Goal: Information Seeking & Learning: Learn about a topic

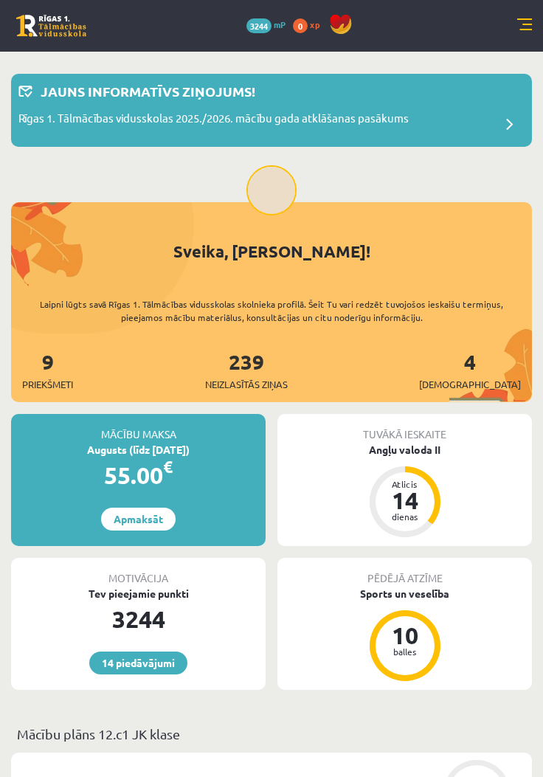
click at [520, 24] on link at bounding box center [524, 25] width 15 height 15
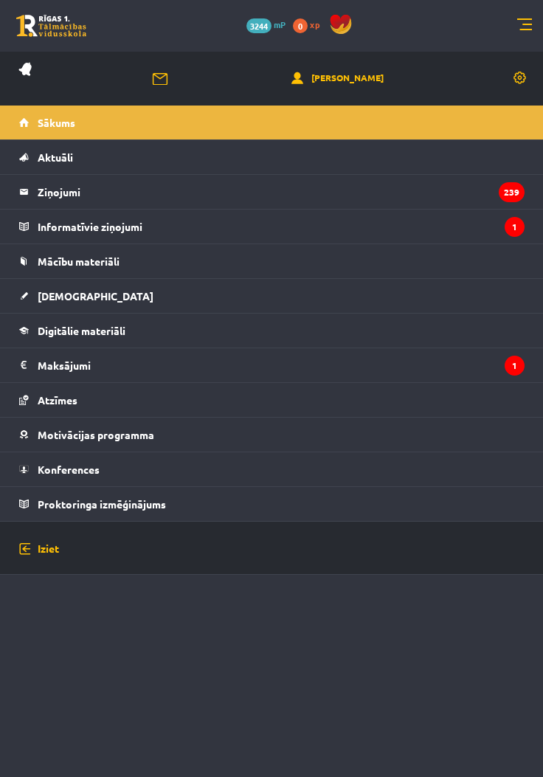
click at [156, 252] on link "Mācību materiāli" at bounding box center [272, 261] width 506 height 34
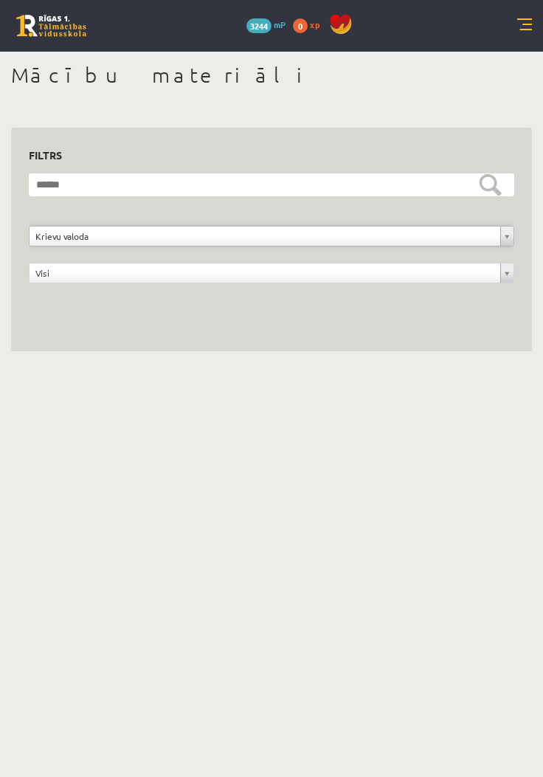
click at [523, 21] on link at bounding box center [524, 25] width 15 height 15
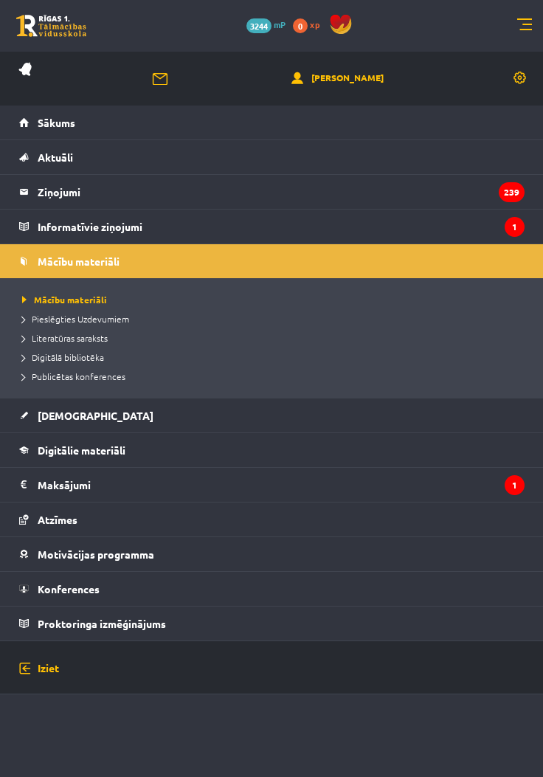
click at [125, 438] on link "Digitālie materiāli" at bounding box center [272, 450] width 506 height 34
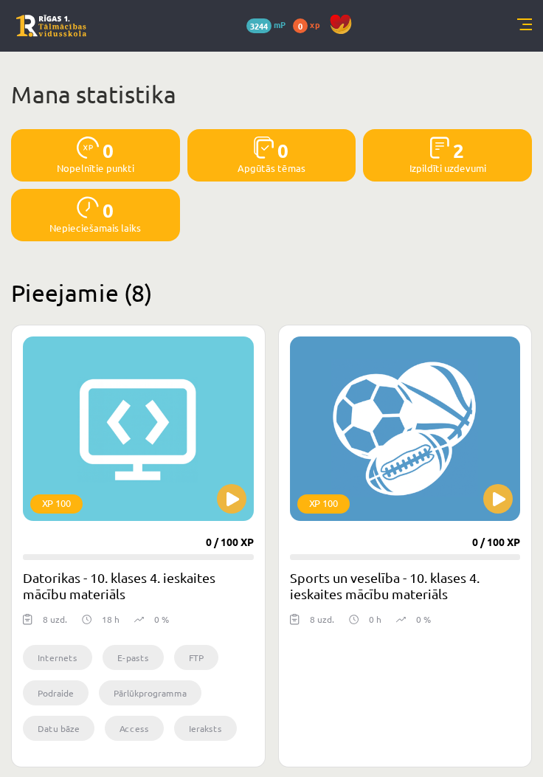
scroll to position [20, 0]
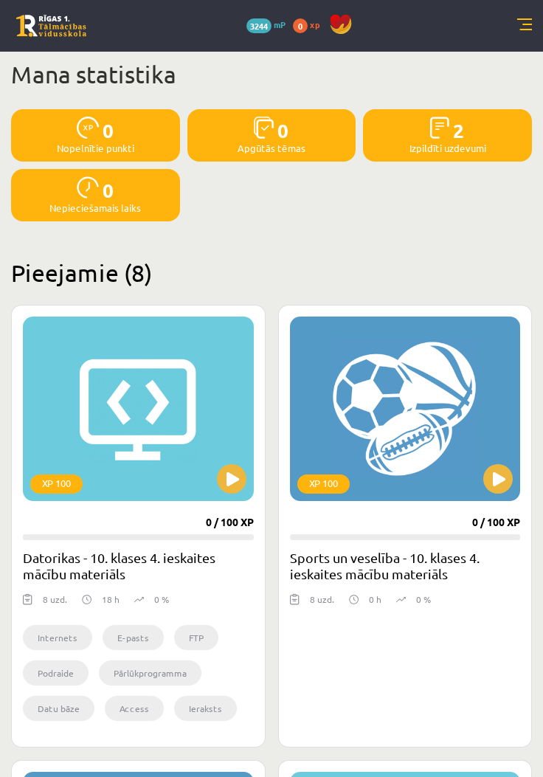
click at [432, 118] on img at bounding box center [440, 128] width 20 height 22
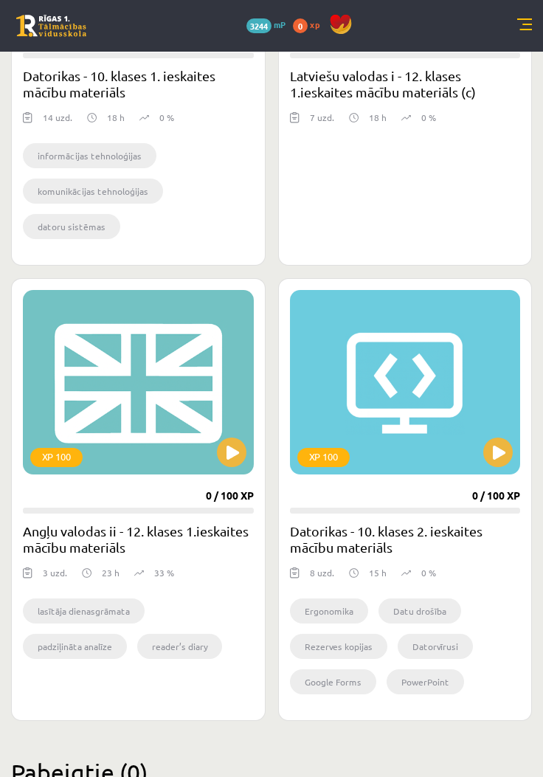
scroll to position [1416, 0]
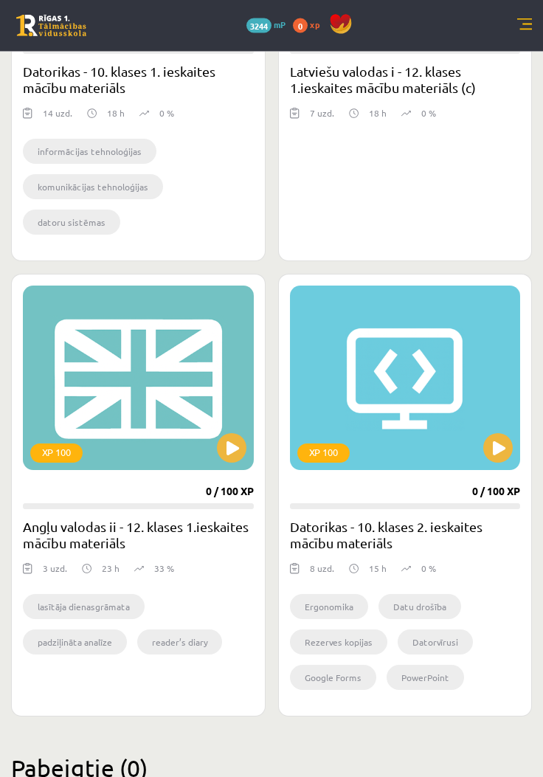
click at [223, 452] on button at bounding box center [232, 449] width 30 height 30
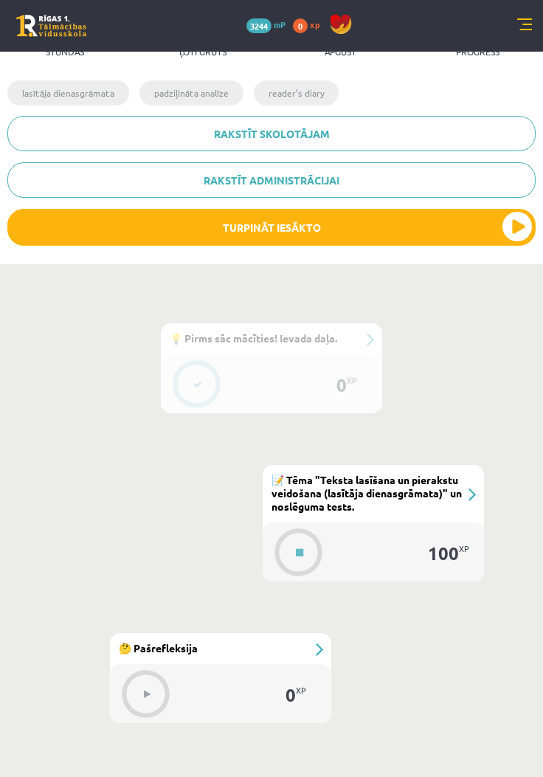
scroll to position [424, 0]
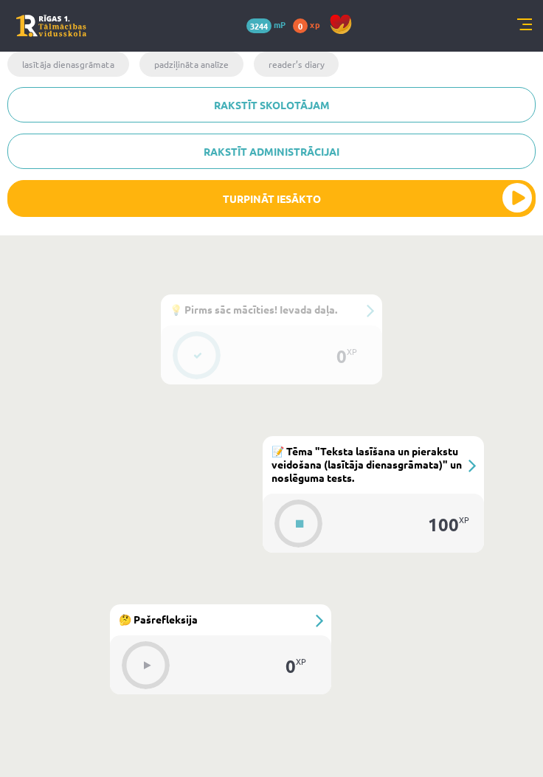
click at [460, 475] on div "#2 📝 Tēma "Teksta lasīšana un pierakstu veidošana (lasītāja dienasgrāmata)" un …" at bounding box center [373, 465] width 221 height 58
click at [312, 520] on button at bounding box center [300, 524] width 34 height 34
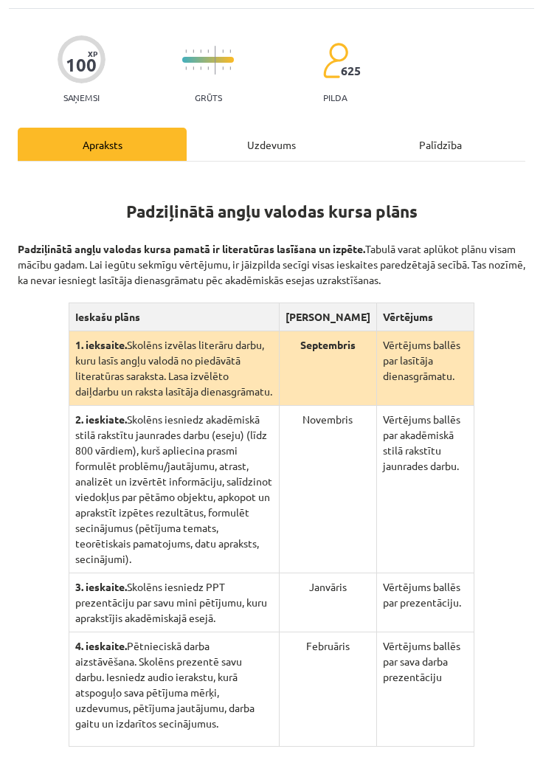
scroll to position [86, 0]
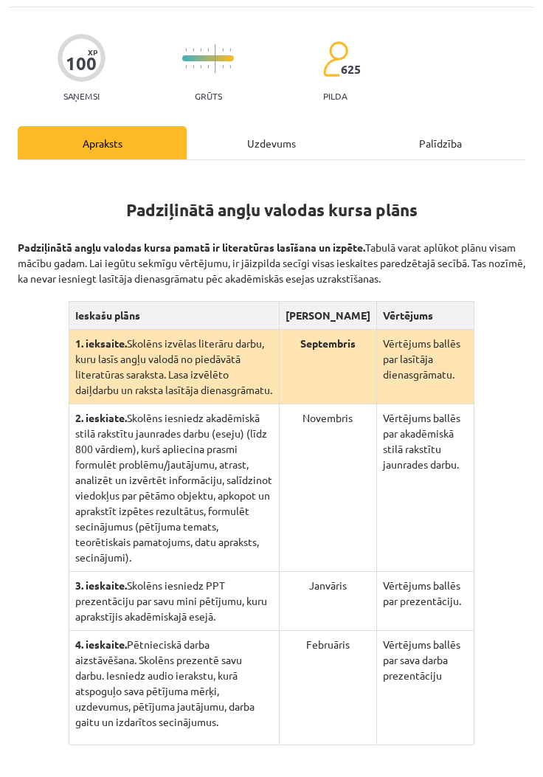
click at [277, 153] on div "Uzdevums" at bounding box center [271, 142] width 169 height 33
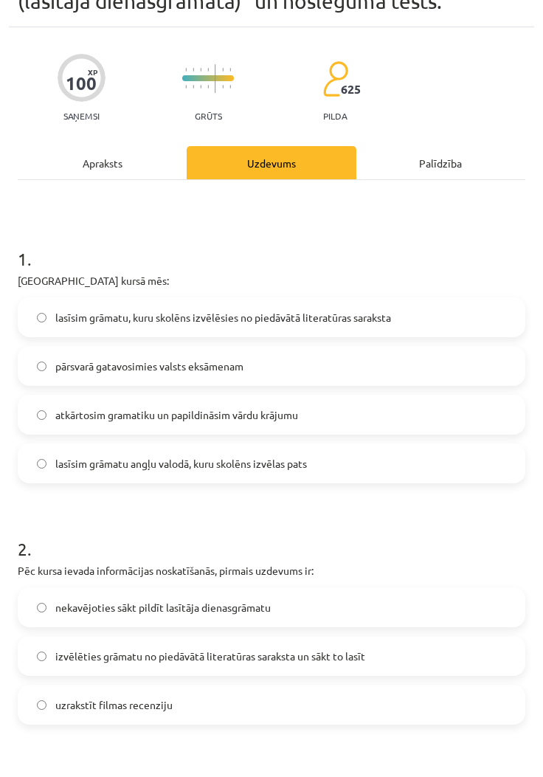
scroll to position [69, 0]
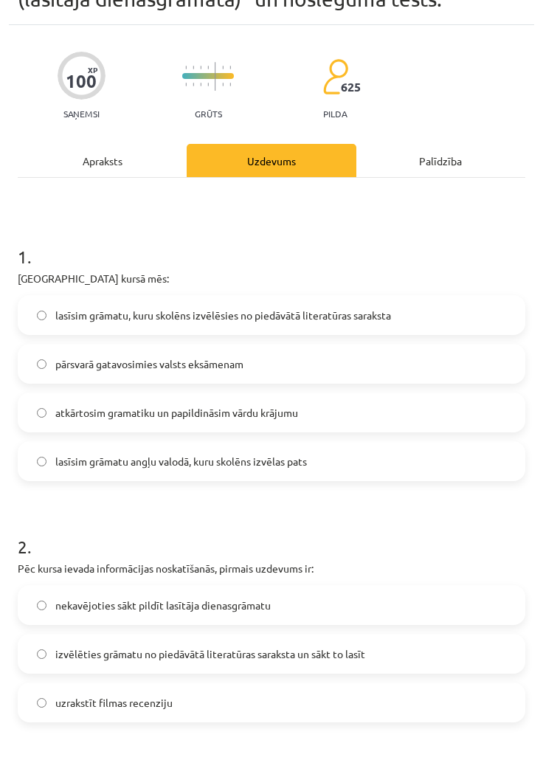
click at [409, 322] on label "lasīsim grāmatu, kuru skolēns izvēlēsies no piedāvātā literatūras saraksta" at bounding box center [271, 315] width 505 height 37
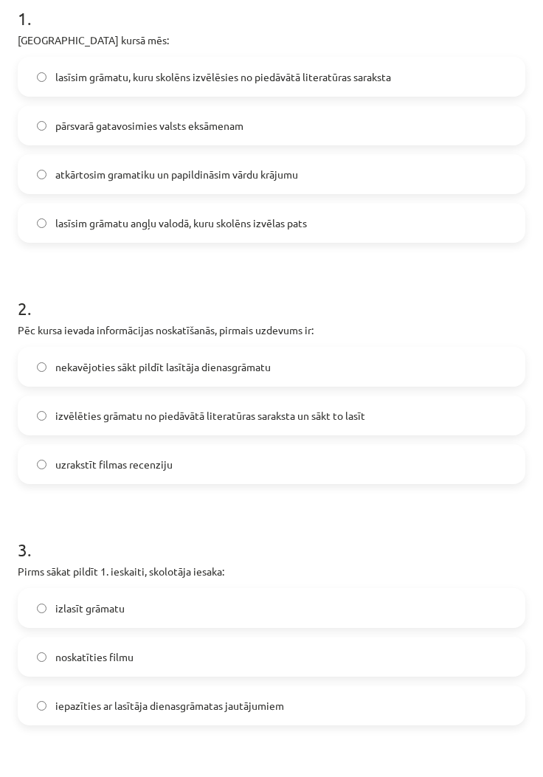
scroll to position [307, 0]
click at [392, 413] on label "izvēlēties grāmatu no piedāvātā literatūras saraksta un sākt to lasīt" at bounding box center [271, 415] width 505 height 37
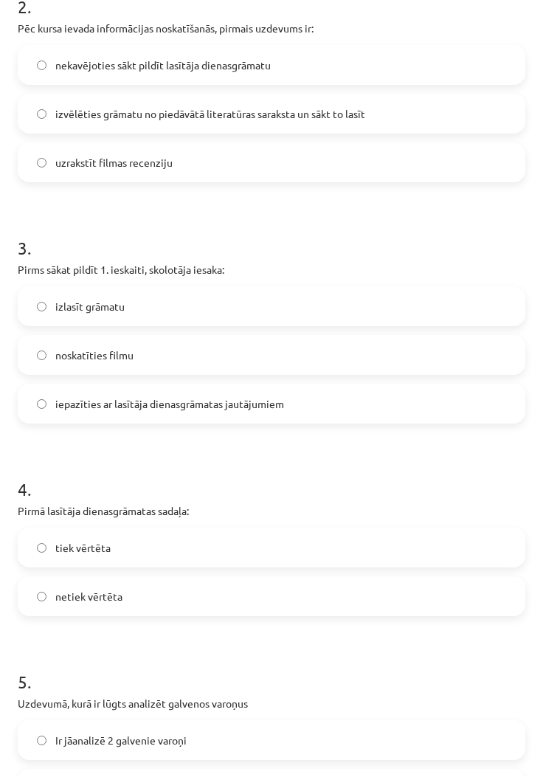
scroll to position [610, 0]
click at [388, 401] on label "iepazīties ar lasītāja dienasgrāmatas jautājumiem" at bounding box center [271, 403] width 505 height 37
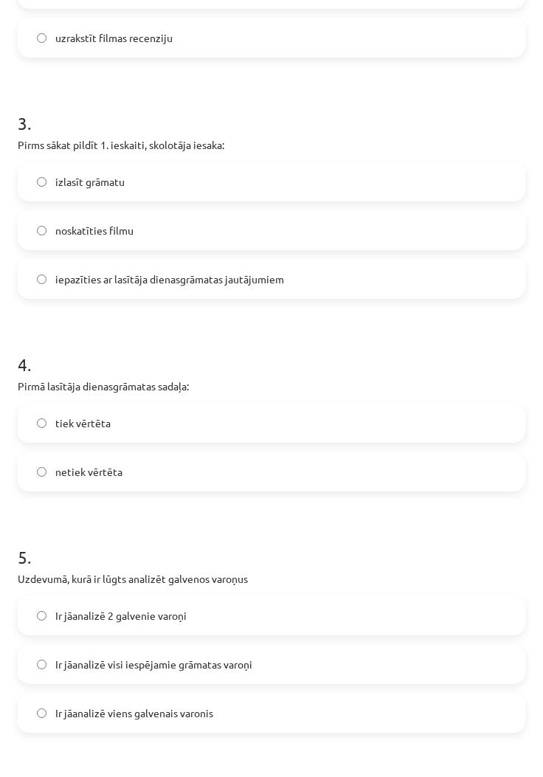
scroll to position [807, 0]
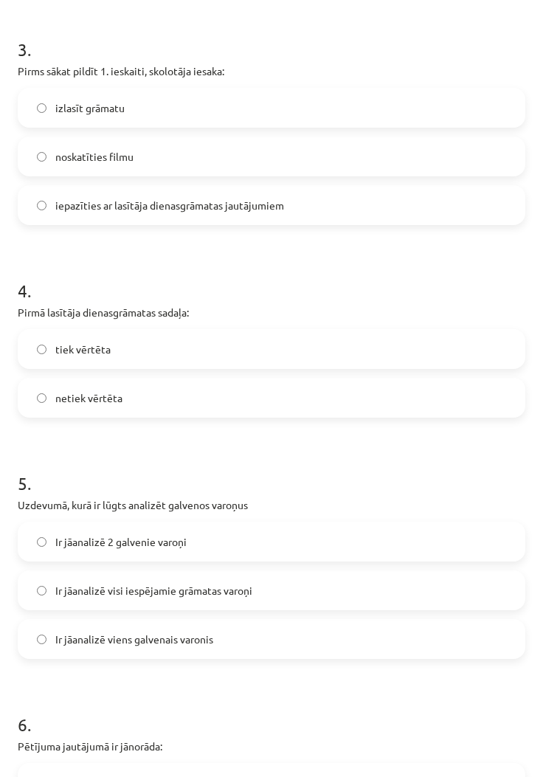
click at [61, 352] on span "tiek vērtēta" at bounding box center [82, 349] width 55 height 15
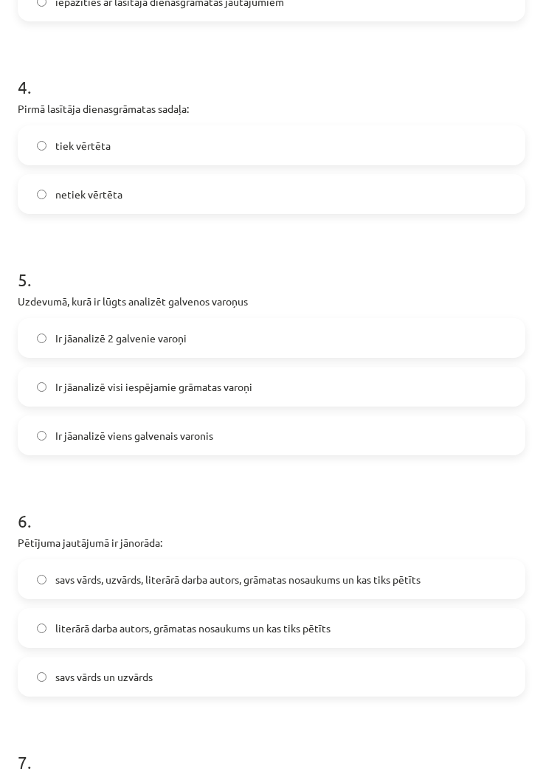
scroll to position [1011, 0]
click at [315, 336] on label "Ir jāanalizē 2 galvenie varoņi" at bounding box center [271, 338] width 505 height 37
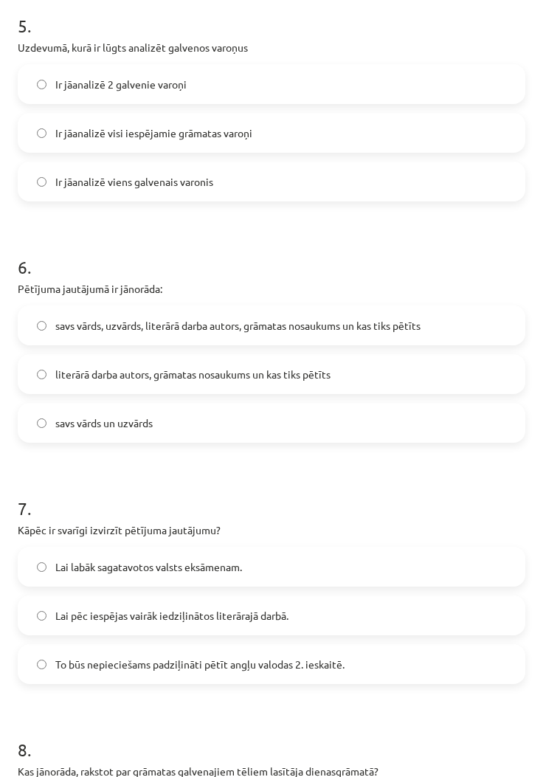
scroll to position [1265, 0]
click at [367, 325] on span "savs vārds, uzvārds, literārā darba autors, grāmatas nosaukums un kas tiks pētī…" at bounding box center [237, 325] width 365 height 15
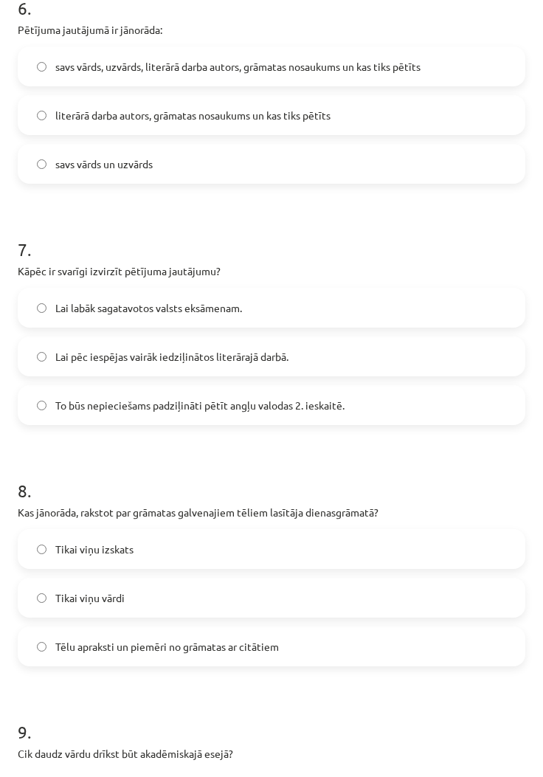
scroll to position [1524, 0]
click at [371, 403] on label "To būs nepieciešams padziļināti pētīt angļu valodas 2. ieskaitē." at bounding box center [271, 405] width 505 height 37
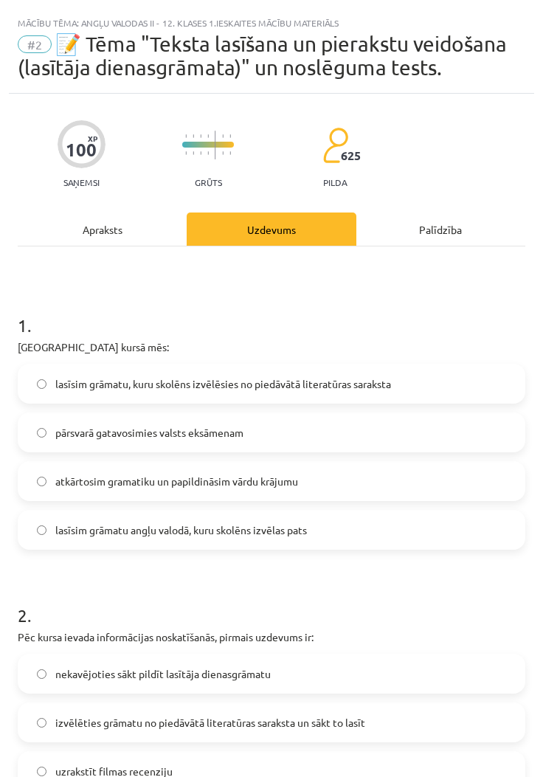
scroll to position [0, 0]
click at [86, 243] on div "Apraksts" at bounding box center [102, 229] width 169 height 33
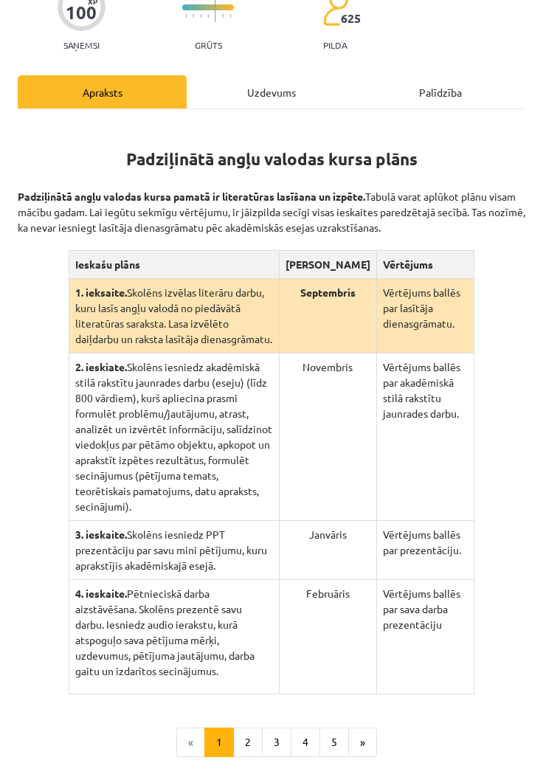
scroll to position [137, 0]
click at [286, 89] on div "Uzdevums" at bounding box center [271, 91] width 169 height 33
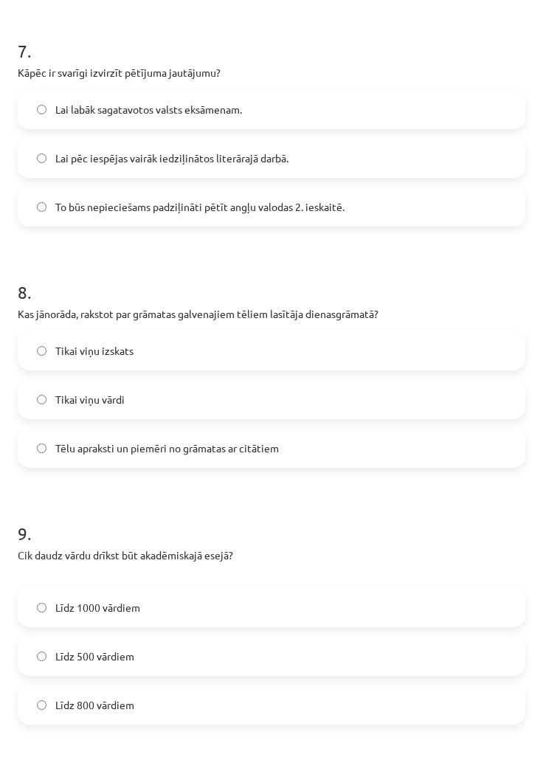
scroll to position [1723, 0]
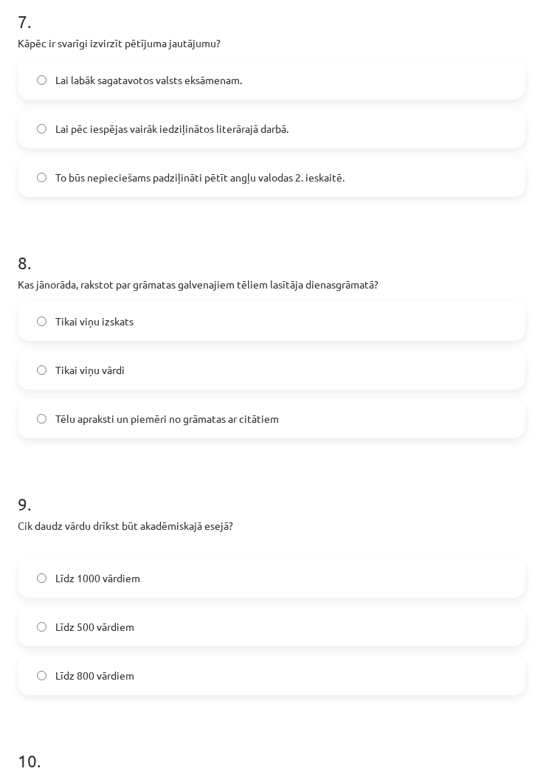
click at [393, 413] on label "Tēlu apraksti un piemēri no grāmatas ar citātiem" at bounding box center [271, 418] width 505 height 37
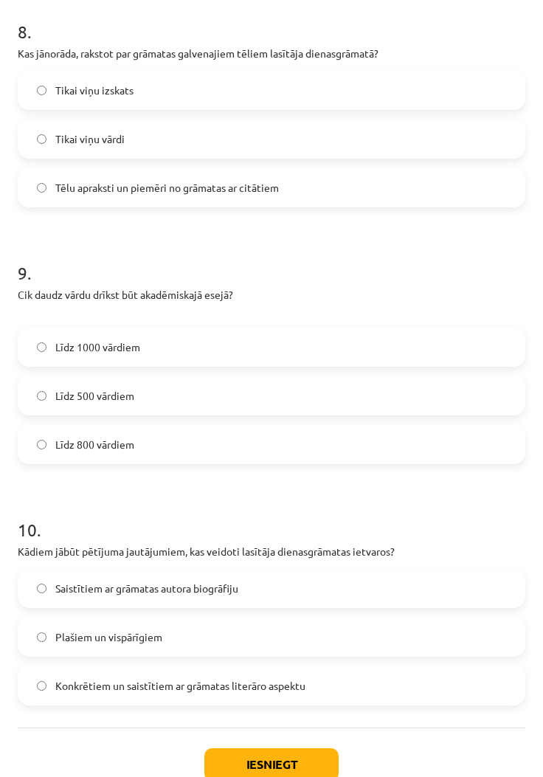
scroll to position [1983, 0]
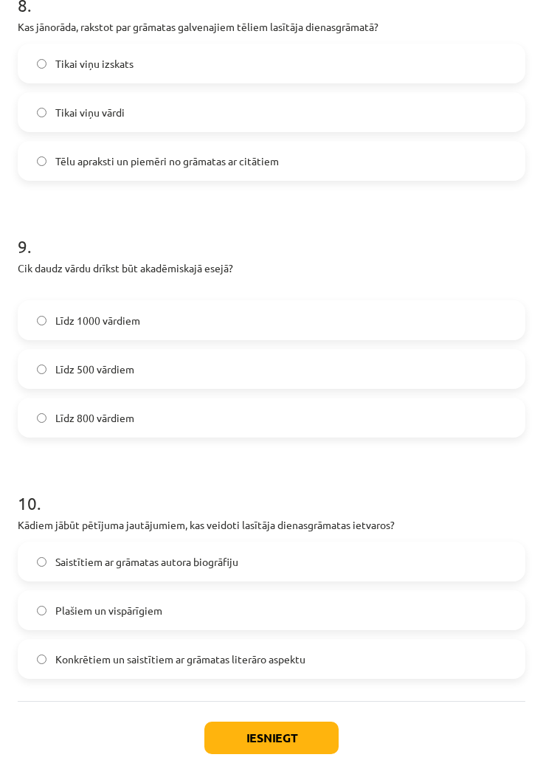
click at [396, 410] on label "Līdz 800 vārdiem" at bounding box center [271, 417] width 505 height 37
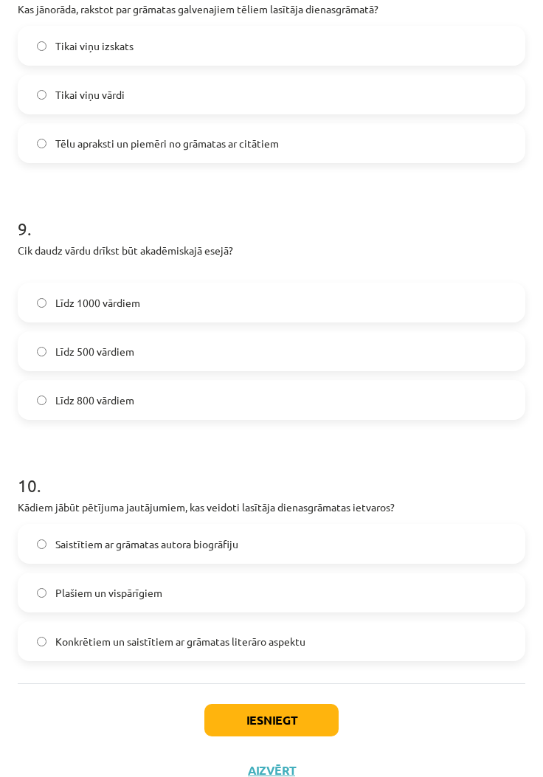
scroll to position [2027, 0]
click at [417, 636] on label "Konkrētiem un saistītiem ar grāmatas literāro aspektu" at bounding box center [271, 642] width 505 height 37
click at [300, 714] on button "Iesniegt" at bounding box center [271, 721] width 134 height 32
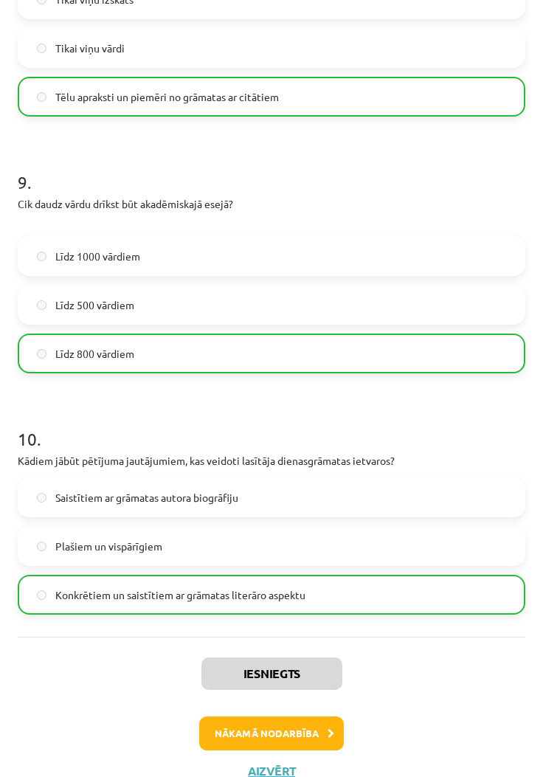
scroll to position [2073, 0]
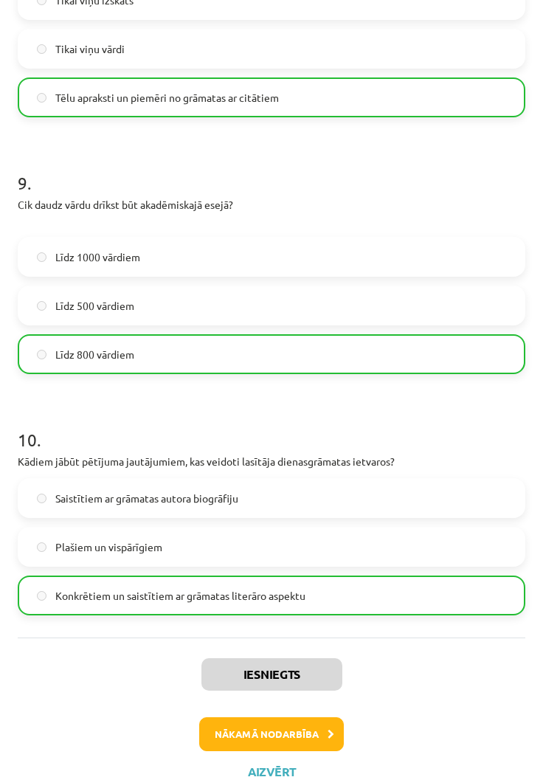
click at [310, 723] on button "Nākamā nodarbība" at bounding box center [271, 734] width 145 height 34
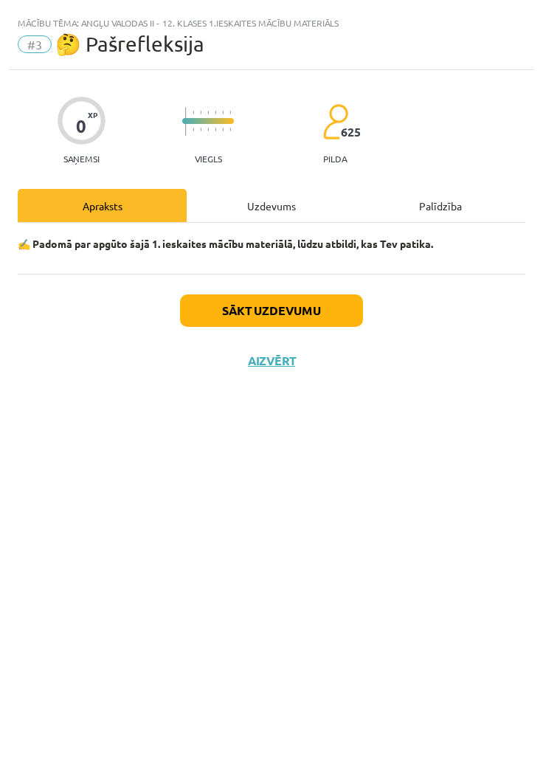
click at [322, 313] on button "Sākt uzdevumu" at bounding box center [271, 310] width 183 height 32
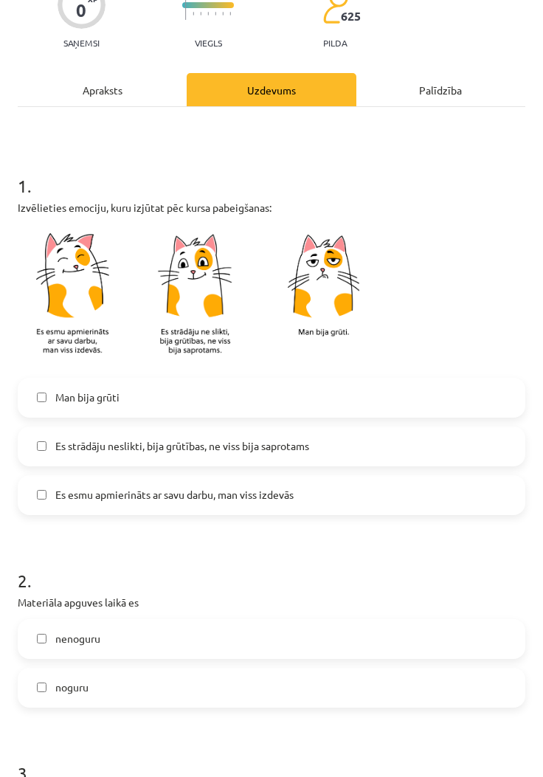
scroll to position [115, 0]
click at [340, 489] on label "Es esmu apmierināts ar savu darbu, man viss izdevās" at bounding box center [271, 496] width 505 height 37
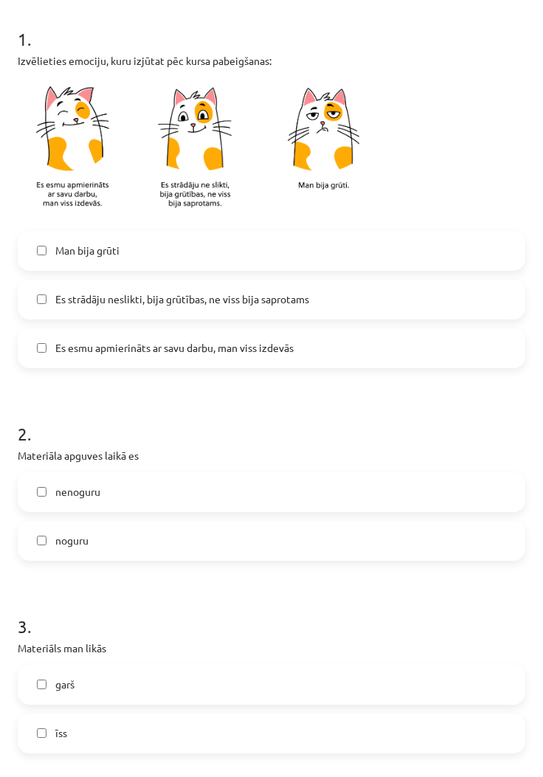
scroll to position [263, 0]
click at [356, 488] on label "nenoguru" at bounding box center [271, 492] width 505 height 37
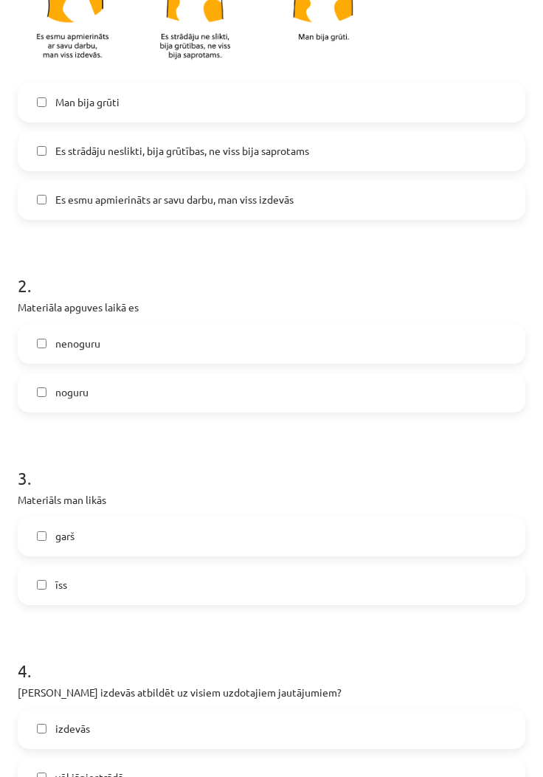
scroll to position [504, 0]
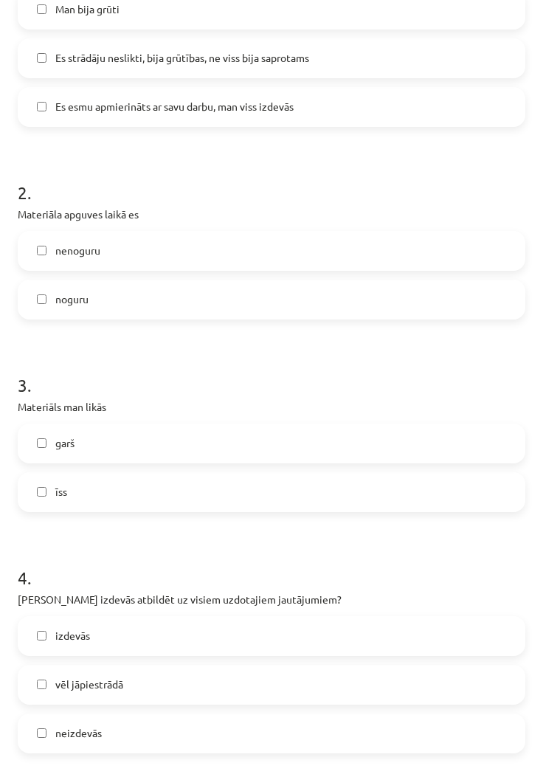
click at [349, 485] on label "īss" at bounding box center [271, 492] width 505 height 37
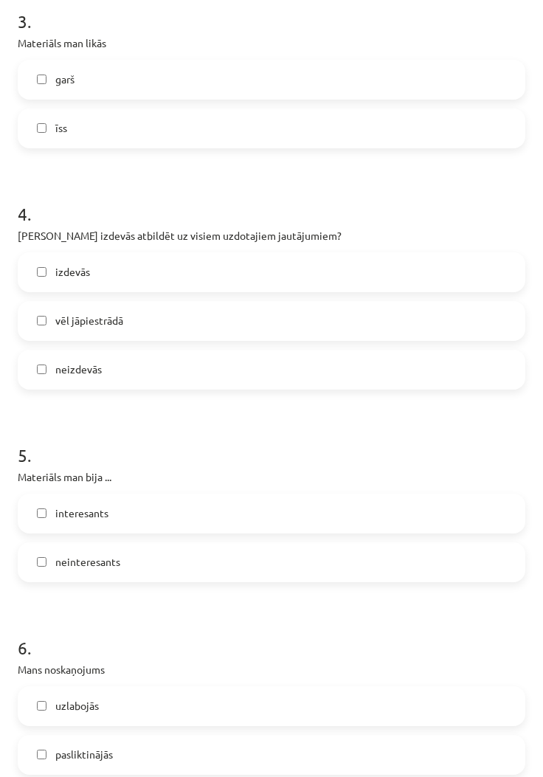
click at [387, 289] on label "izdevās" at bounding box center [271, 272] width 505 height 37
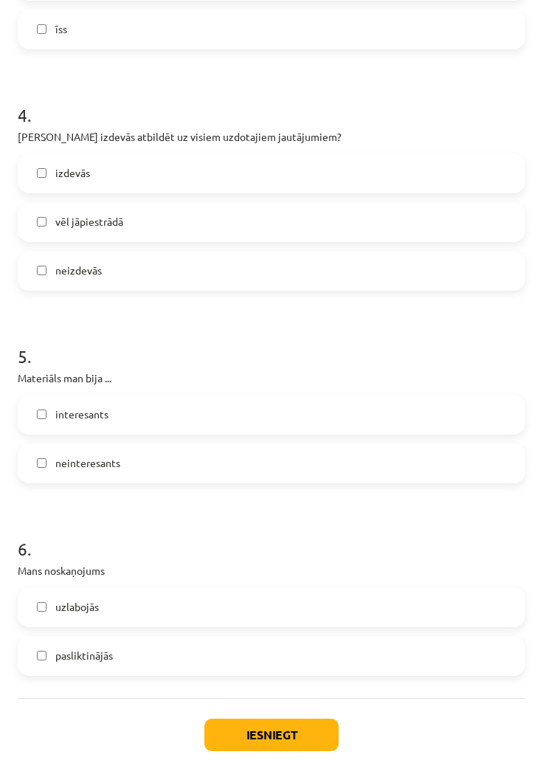
scroll to position [967, 0]
click at [374, 416] on label "interesants" at bounding box center [271, 414] width 505 height 37
click at [340, 608] on label "uzlabojās" at bounding box center [271, 607] width 505 height 37
click at [305, 726] on button "Iesniegt" at bounding box center [271, 735] width 134 height 32
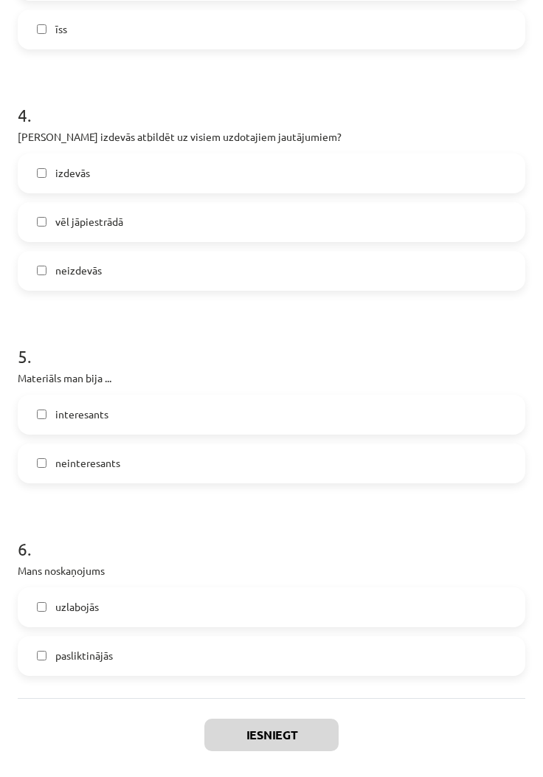
scroll to position [378, 0]
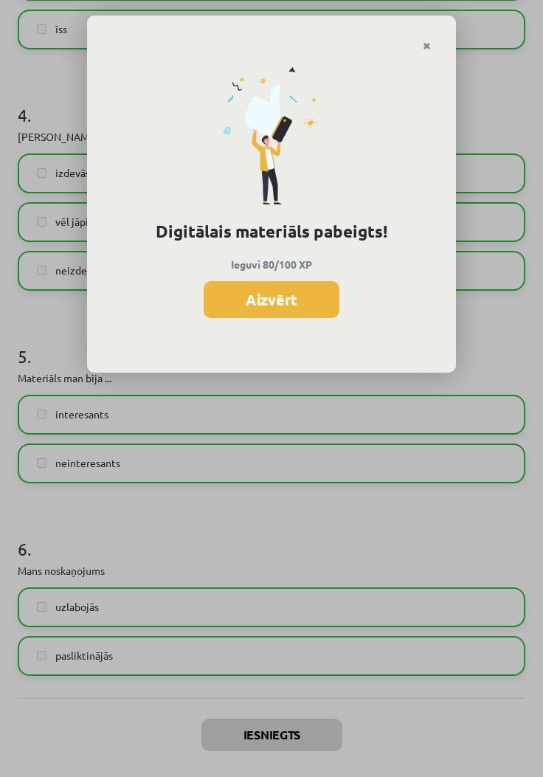
click at [330, 297] on button "Aizvērt" at bounding box center [272, 299] width 136 height 37
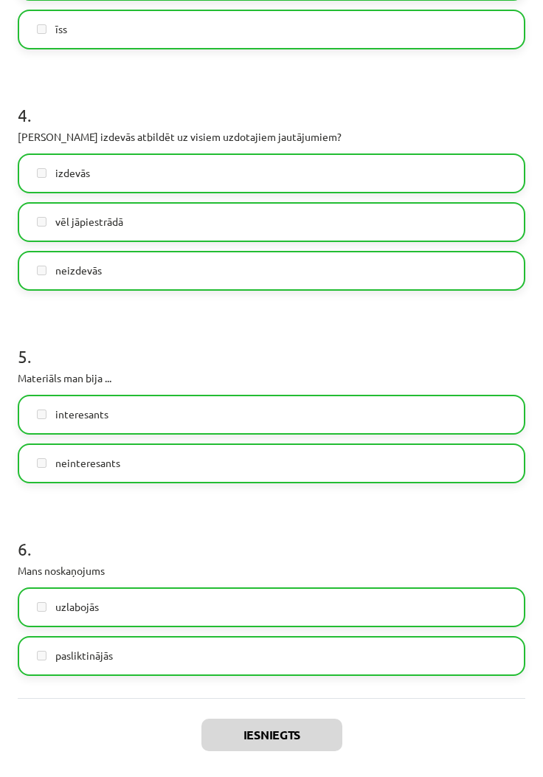
click at [288, 776] on button "Aizvērt" at bounding box center [272, 785] width 56 height 15
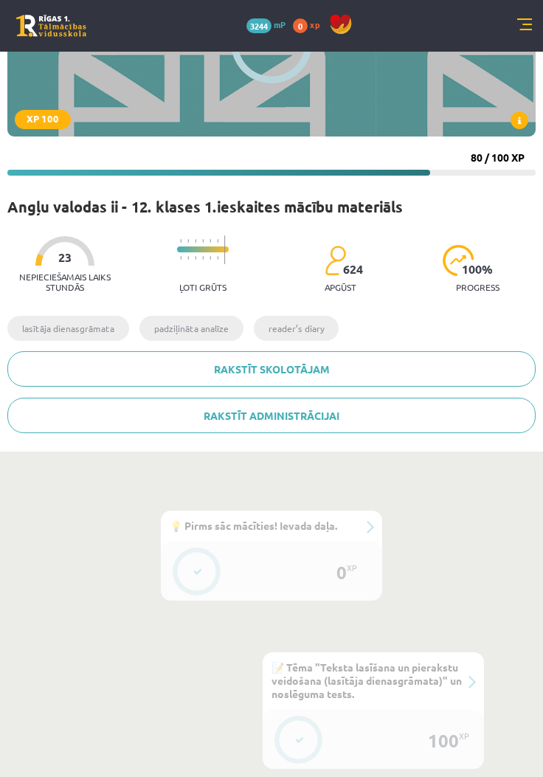
scroll to position [162, 0]
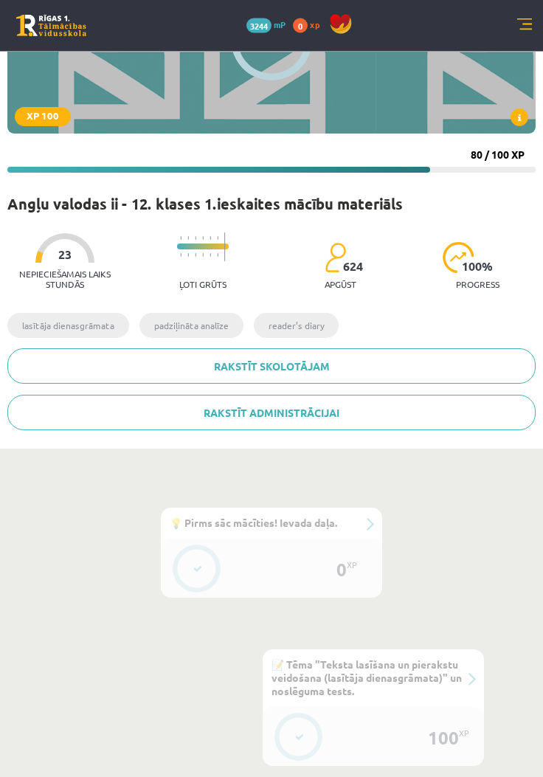
click at [475, 683] on div "#2 📝 Tēma "Teksta lasīšana un pierakstu veidošana (lasītāja dienasgrāmata)" un …" at bounding box center [373, 679] width 221 height 58
click at [290, 754] on div at bounding box center [299, 737] width 47 height 41
click at [301, 726] on button at bounding box center [300, 737] width 34 height 34
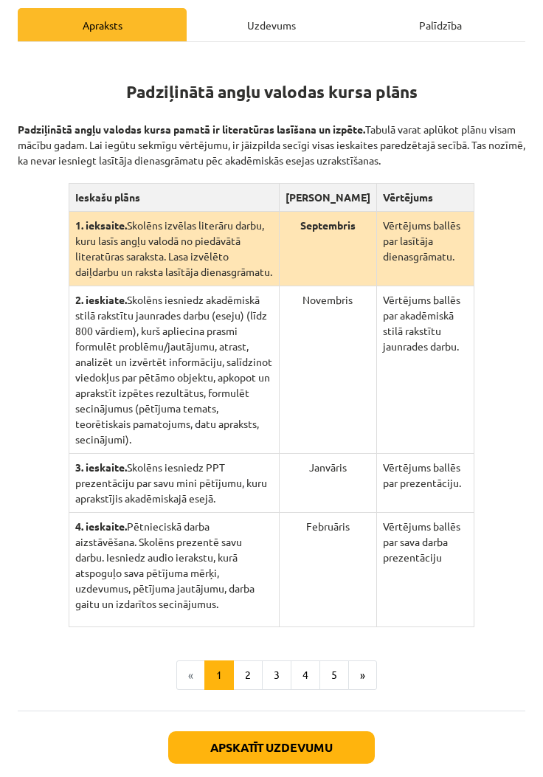
scroll to position [209, 0]
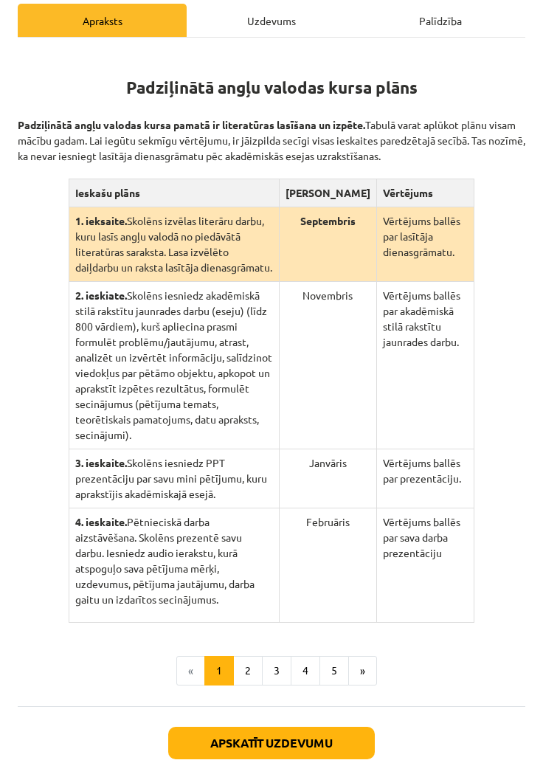
click at [293, 13] on div "Uzdevums" at bounding box center [271, 20] width 169 height 33
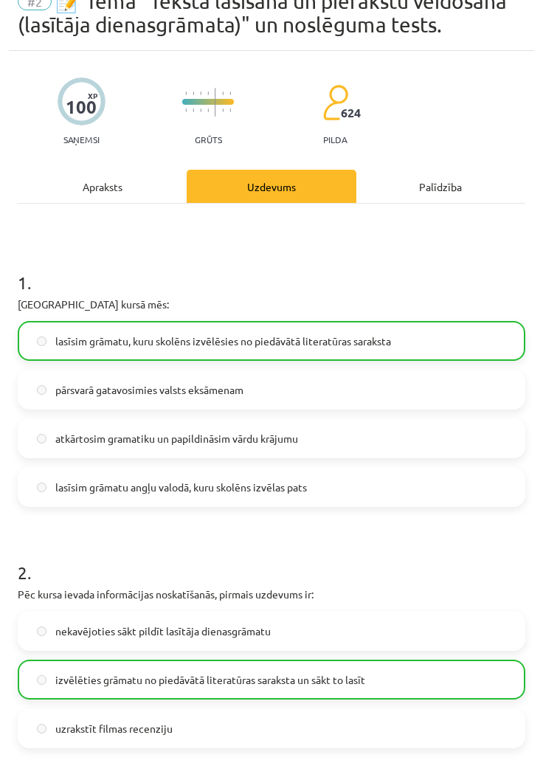
scroll to position [9, 0]
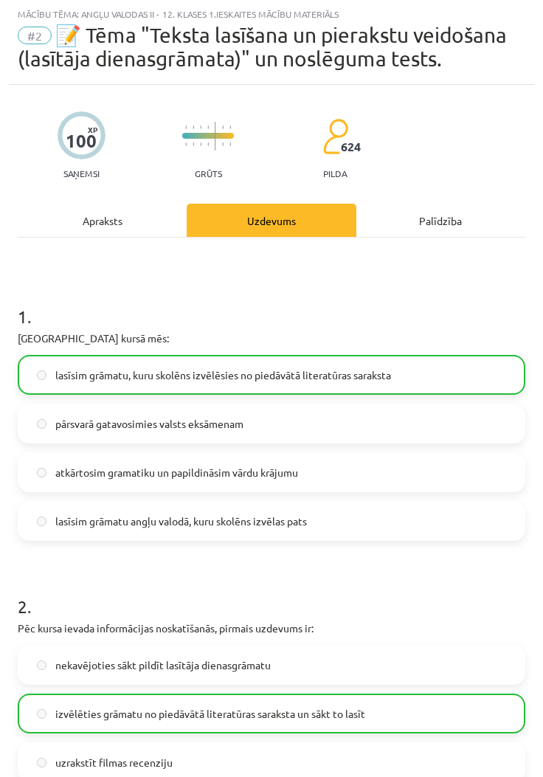
click at [106, 218] on div "Apraksts" at bounding box center [102, 220] width 169 height 33
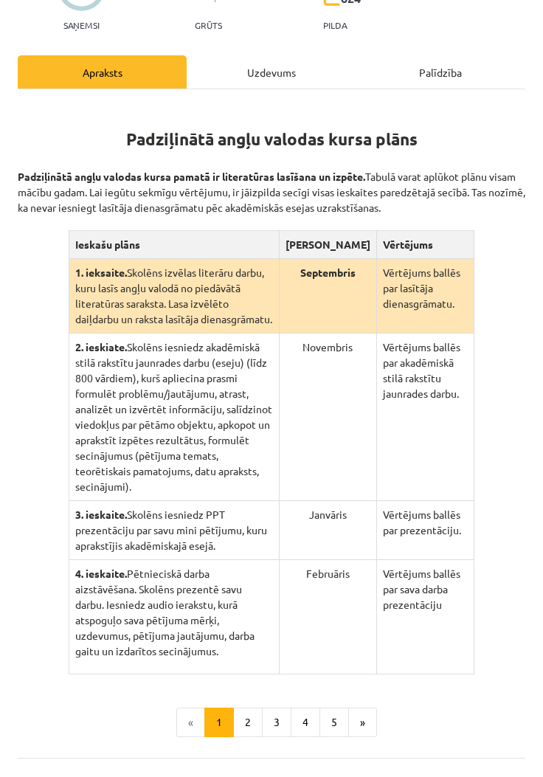
scroll to position [157, 0]
click at [309, 61] on div "Uzdevums" at bounding box center [271, 71] width 169 height 33
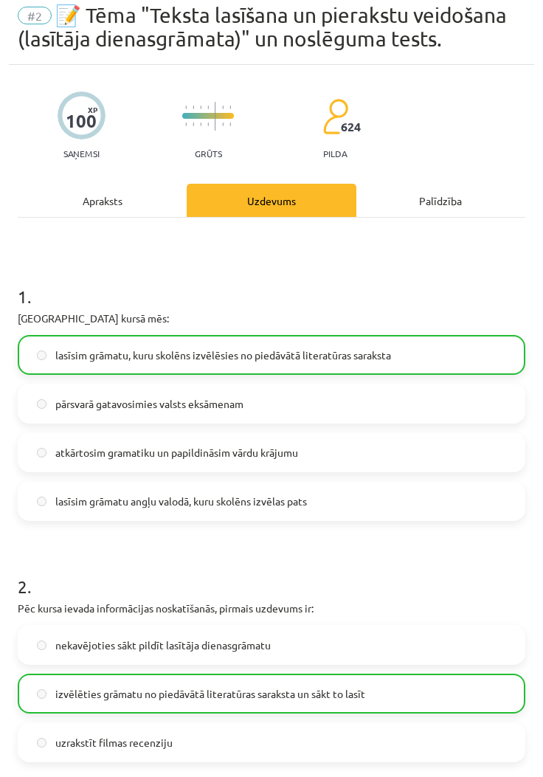
scroll to position [9, 0]
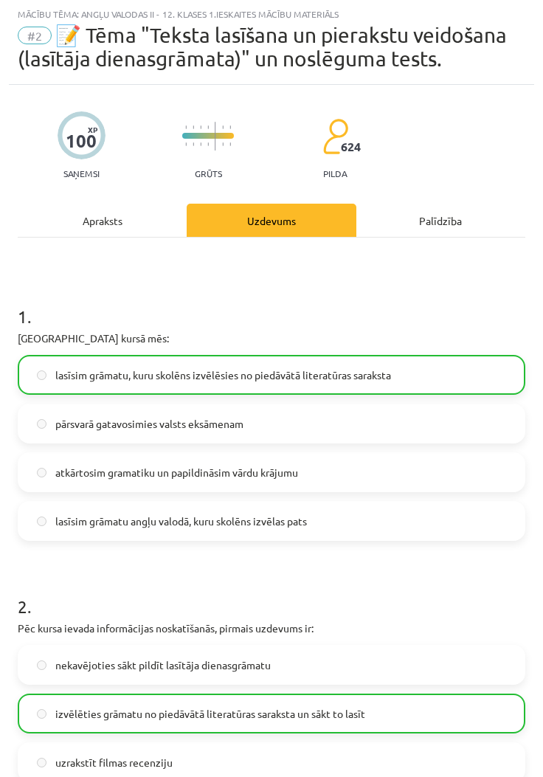
click at [132, 208] on div "Apraksts" at bounding box center [102, 220] width 169 height 33
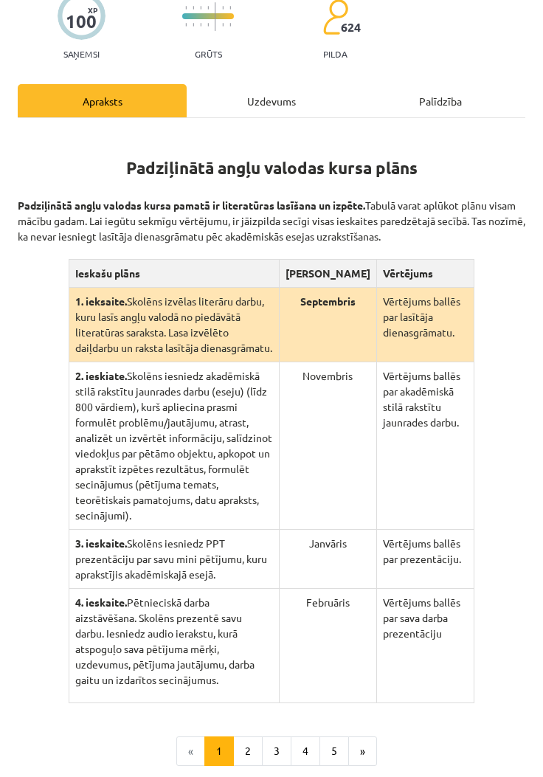
scroll to position [128, 0]
click at [261, 107] on div "Uzdevums" at bounding box center [271, 100] width 169 height 33
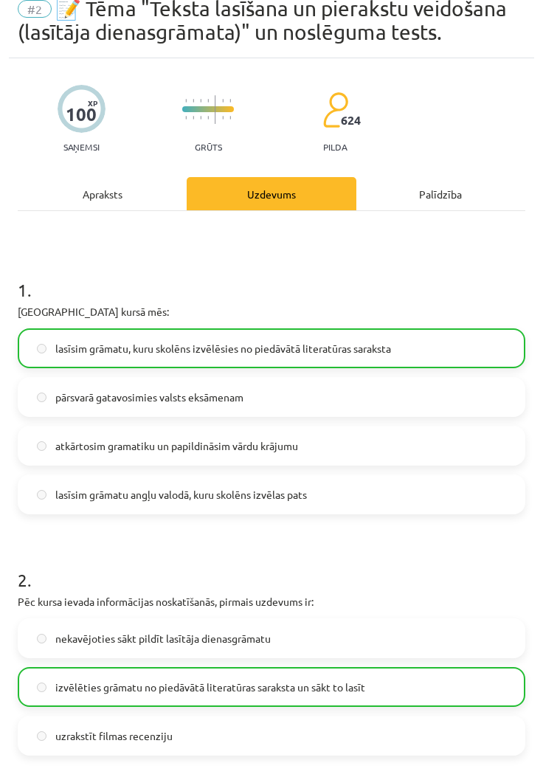
scroll to position [9, 0]
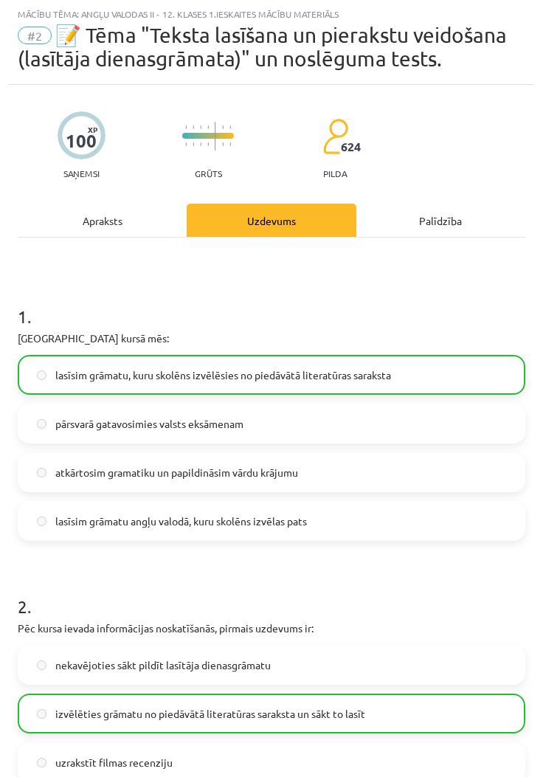
click at [125, 213] on div "Apraksts" at bounding box center [102, 220] width 169 height 33
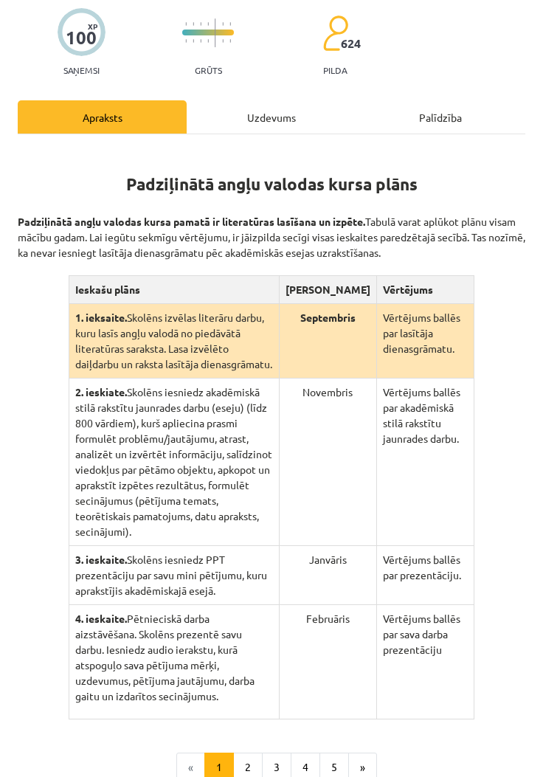
scroll to position [113, 0]
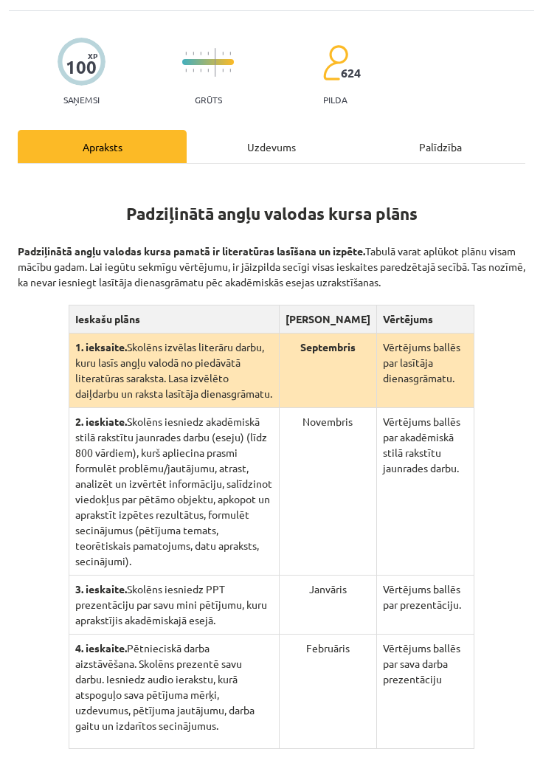
click at [295, 138] on div "Uzdevums" at bounding box center [271, 146] width 169 height 33
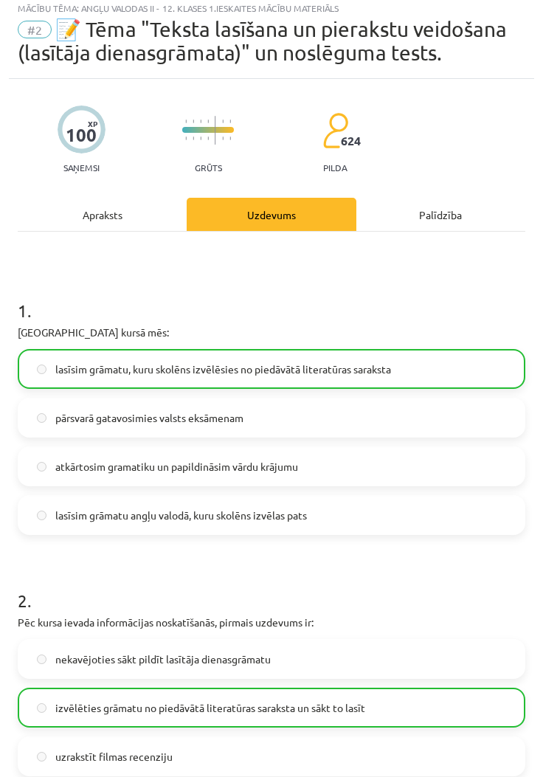
scroll to position [9, 0]
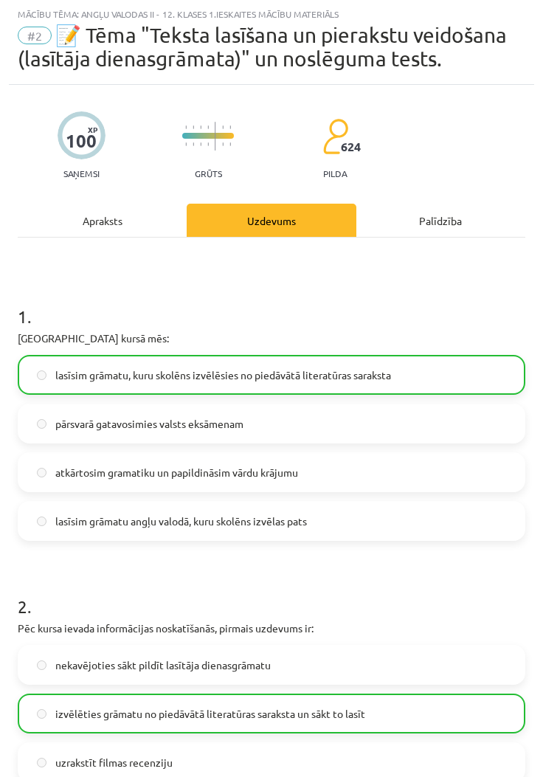
click at [140, 221] on div "Apraksts" at bounding box center [102, 220] width 169 height 33
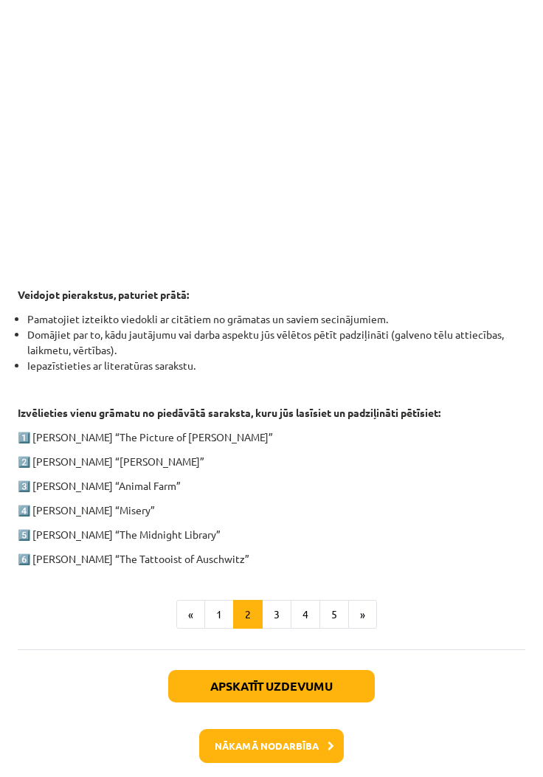
scroll to position [478, 0]
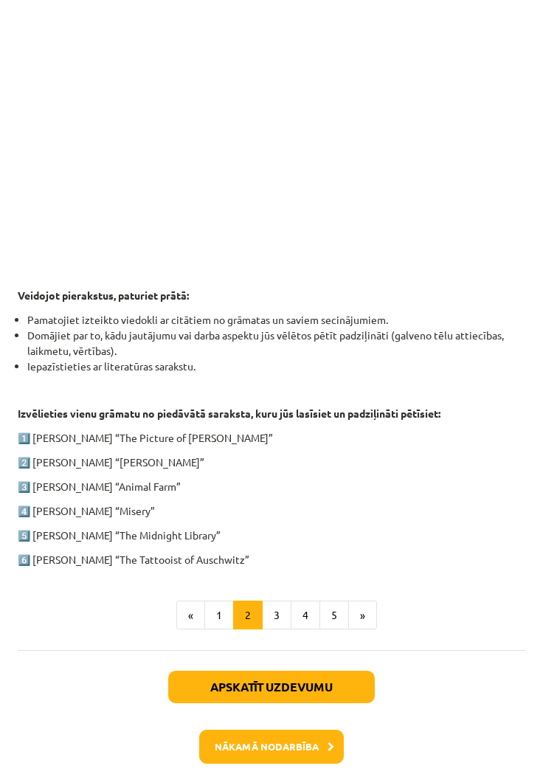
click at [286, 612] on button "3" at bounding box center [277, 616] width 30 height 30
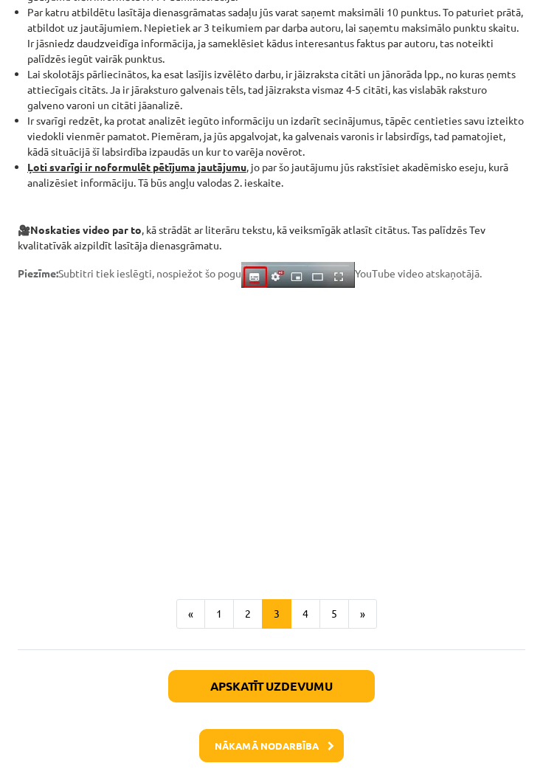
scroll to position [1025, 0]
click at [310, 616] on button "4" at bounding box center [306, 614] width 30 height 30
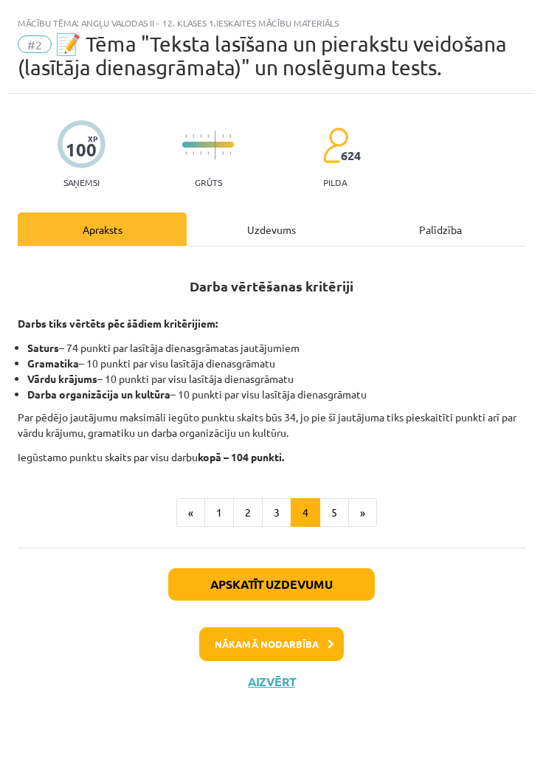
scroll to position [0, 0]
click at [223, 511] on button "1" at bounding box center [219, 513] width 30 height 30
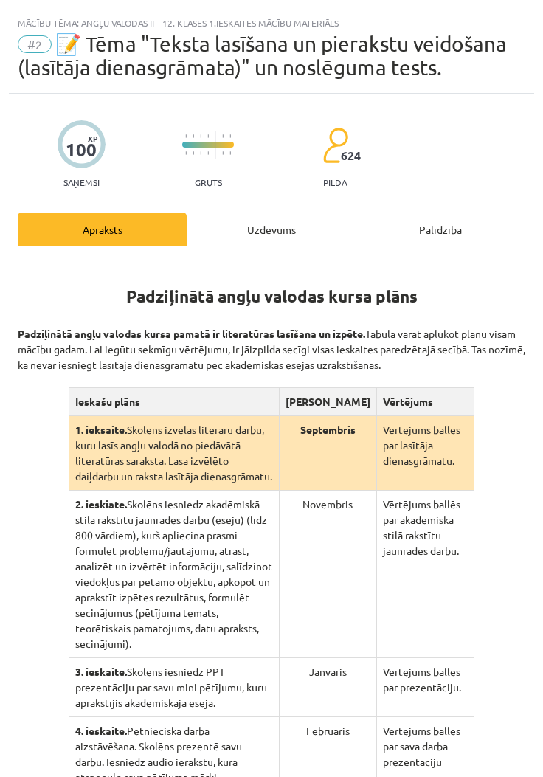
click at [255, 221] on div "Uzdevums" at bounding box center [271, 229] width 169 height 33
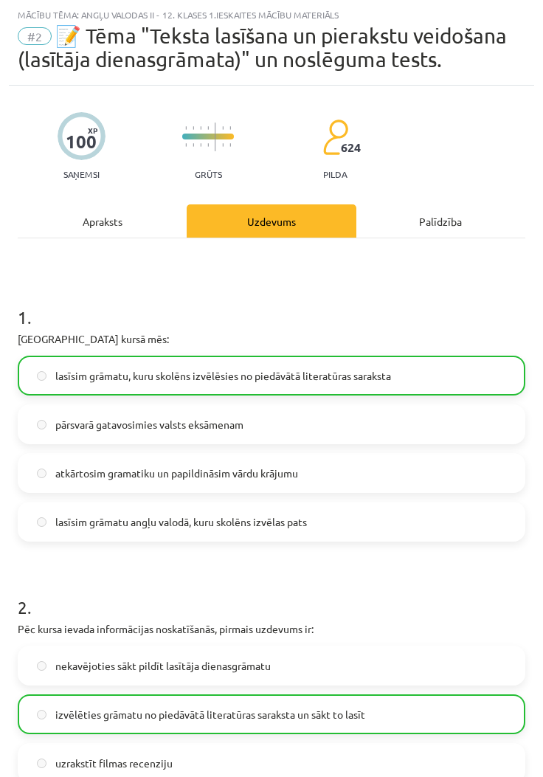
scroll to position [9, 0]
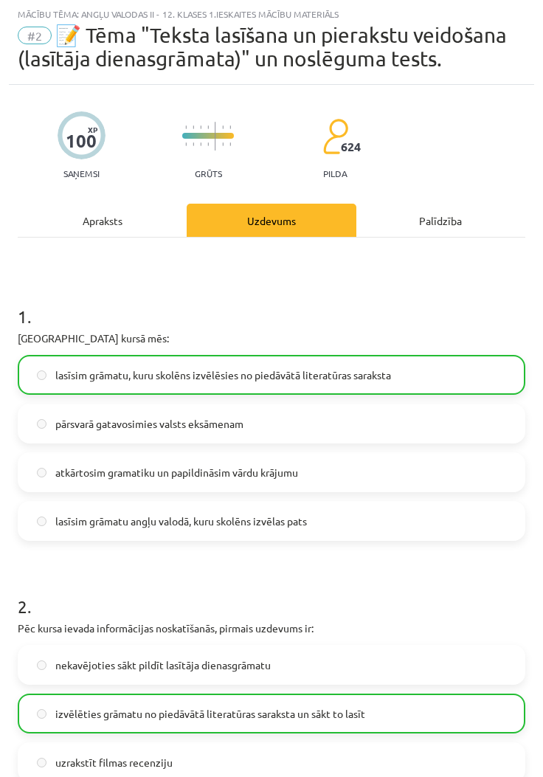
click at [120, 231] on div "Apraksts" at bounding box center [102, 220] width 169 height 33
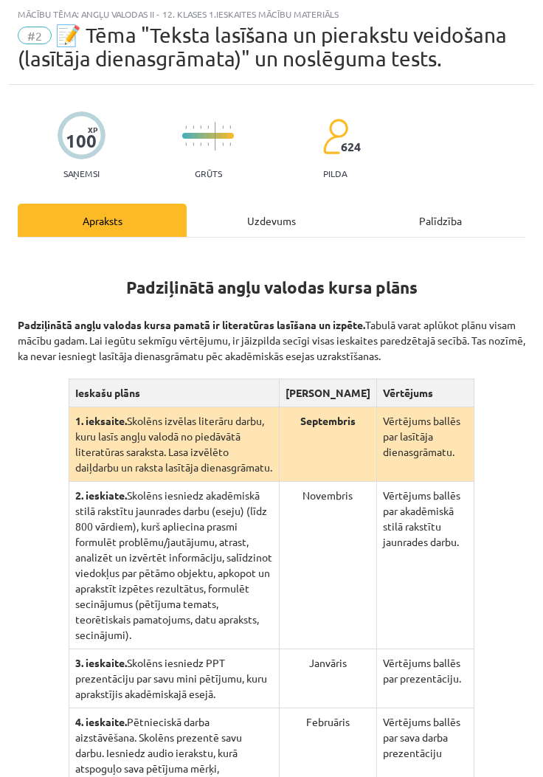
click at [280, 231] on div "Uzdevums" at bounding box center [271, 220] width 169 height 33
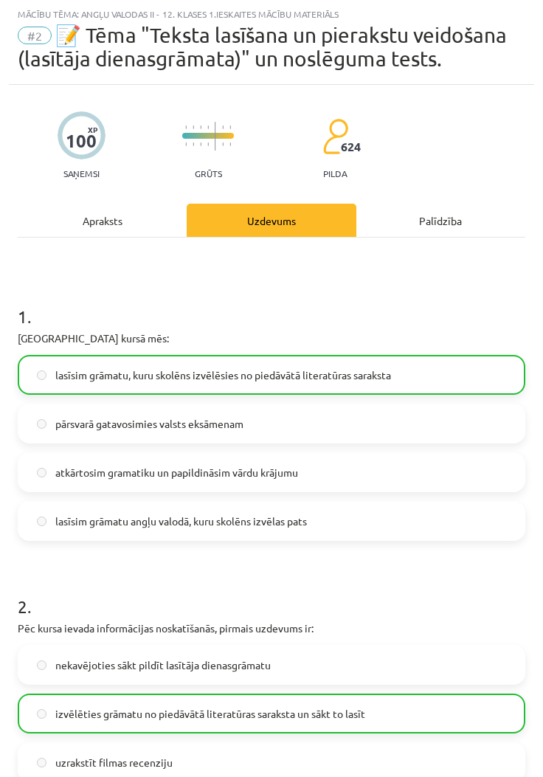
click at [156, 205] on div "Apraksts" at bounding box center [102, 220] width 169 height 33
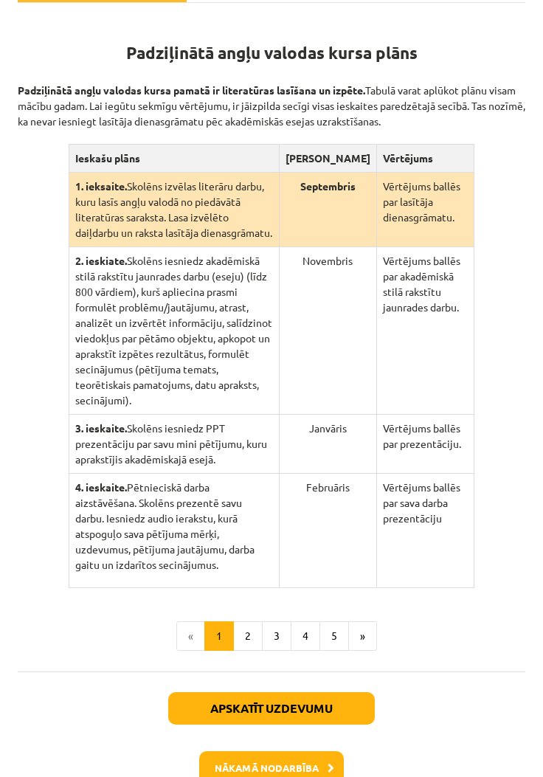
scroll to position [243, 0]
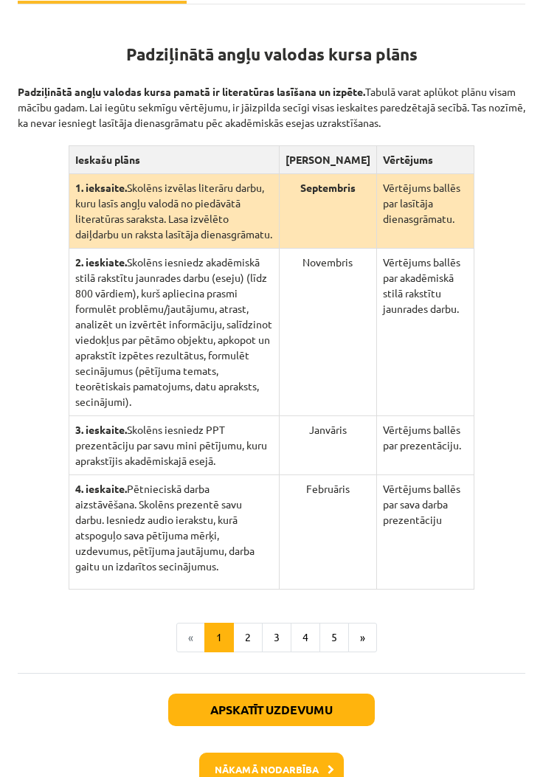
click at [253, 622] on button "2" at bounding box center [248, 637] width 30 height 30
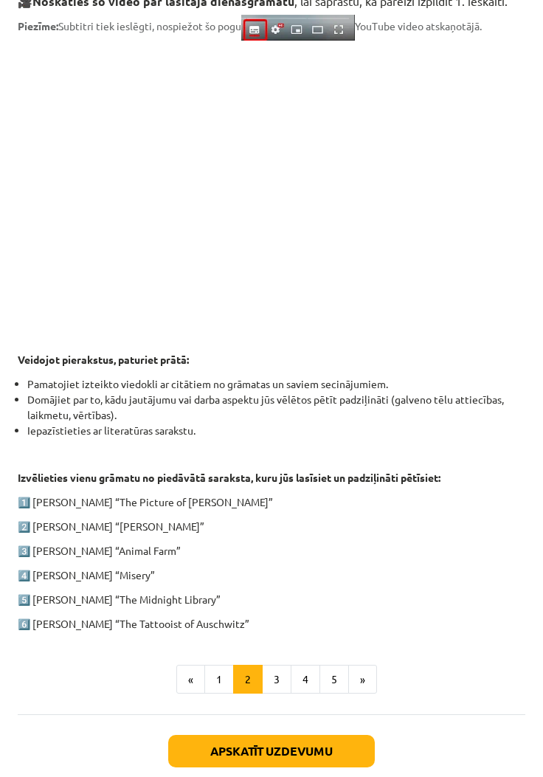
click at [283, 670] on button "3" at bounding box center [277, 680] width 30 height 30
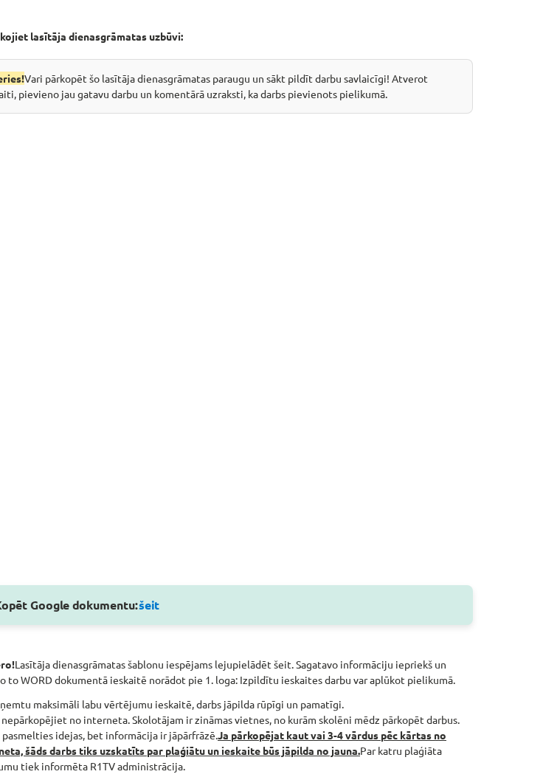
scroll to position [255, 52]
click at [152, 598] on link "šeit" at bounding box center [149, 604] width 21 height 15
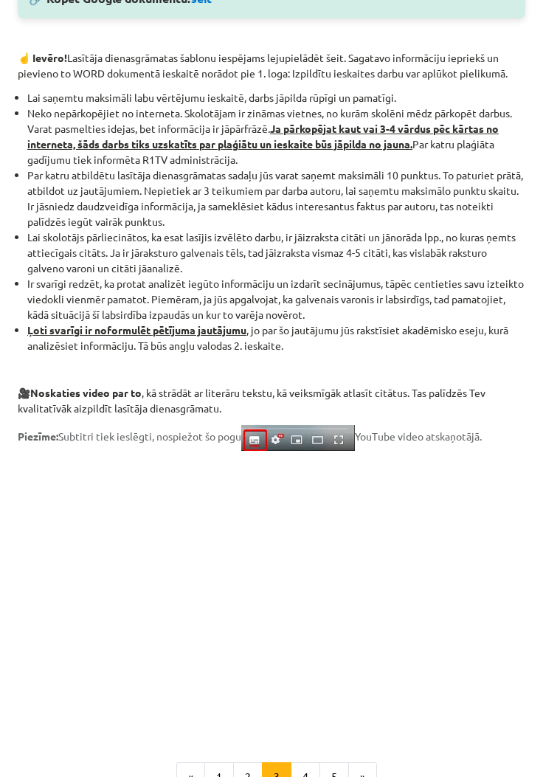
scroll to position [862, 0]
click at [295, 315] on li "Ir svarīgi redzēt, ka protat analizēt iegūto informāciju un izdarīt secinājumus…" at bounding box center [276, 299] width 498 height 46
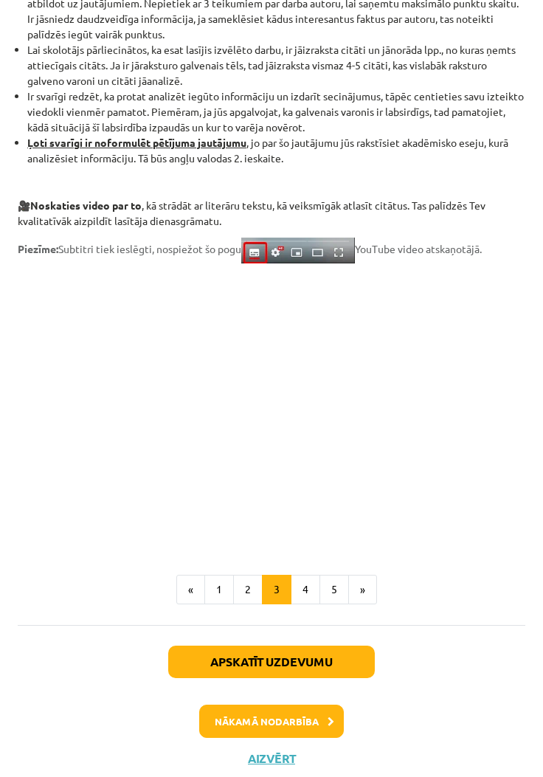
scroll to position [1038, -1]
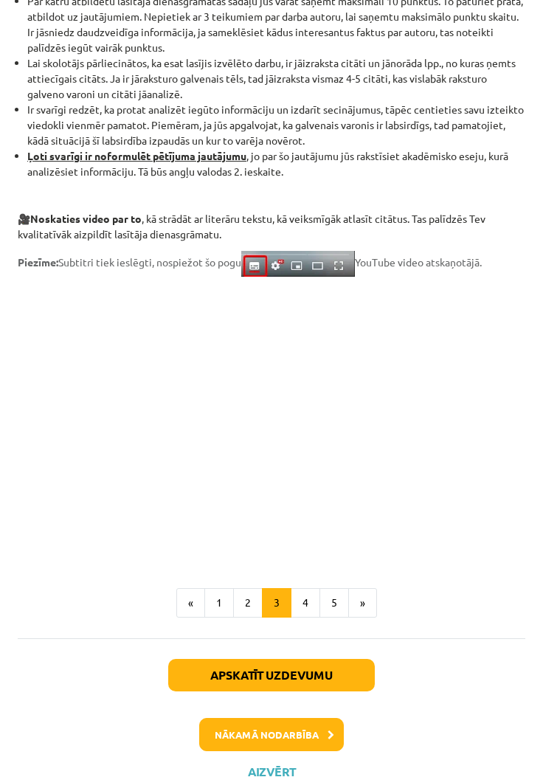
click at [246, 597] on button "2" at bounding box center [248, 603] width 30 height 30
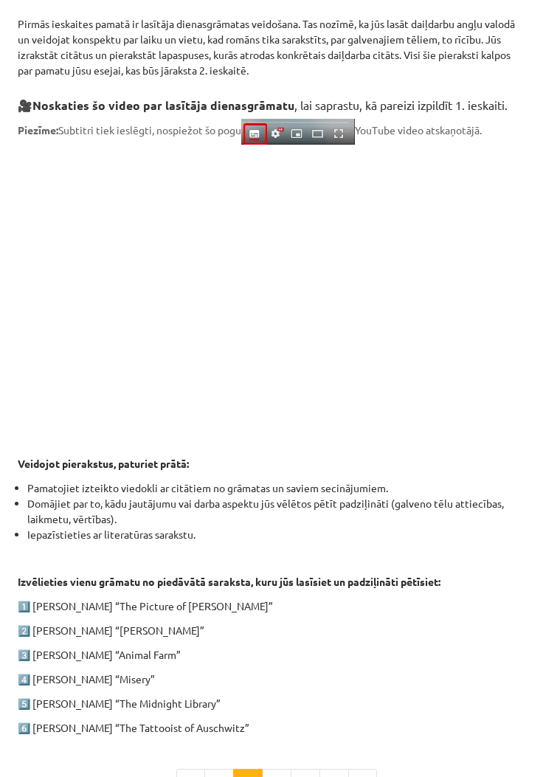
scroll to position [311, 0]
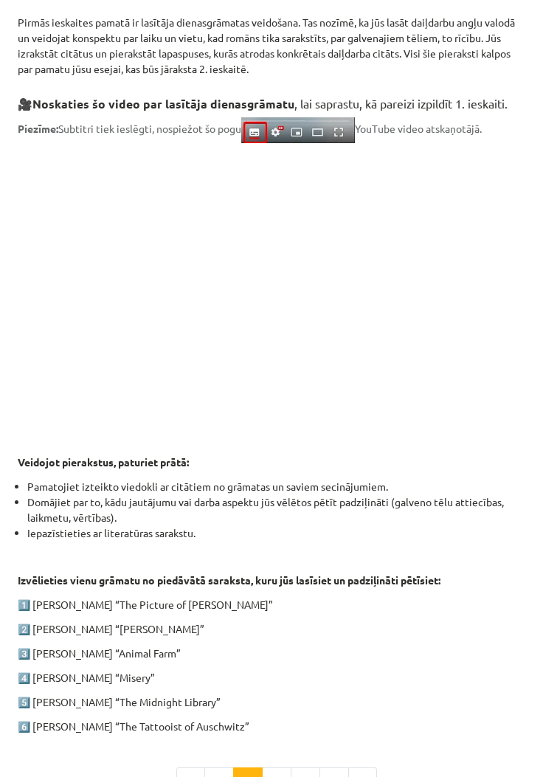
click at [313, 450] on div "1. ieskaite angļu valodā Pirmās ieskaites pamatā ir lasītāja dienasgrāmatas vei…" at bounding box center [272, 341] width 508 height 786
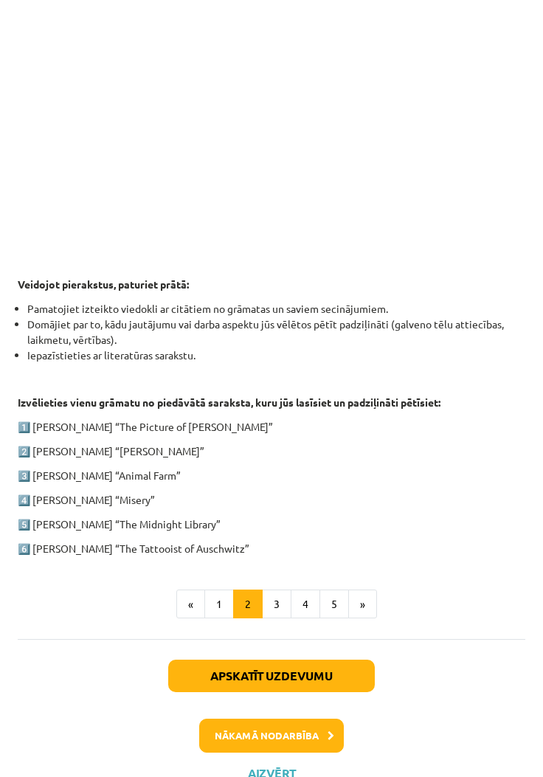
scroll to position [489, 0]
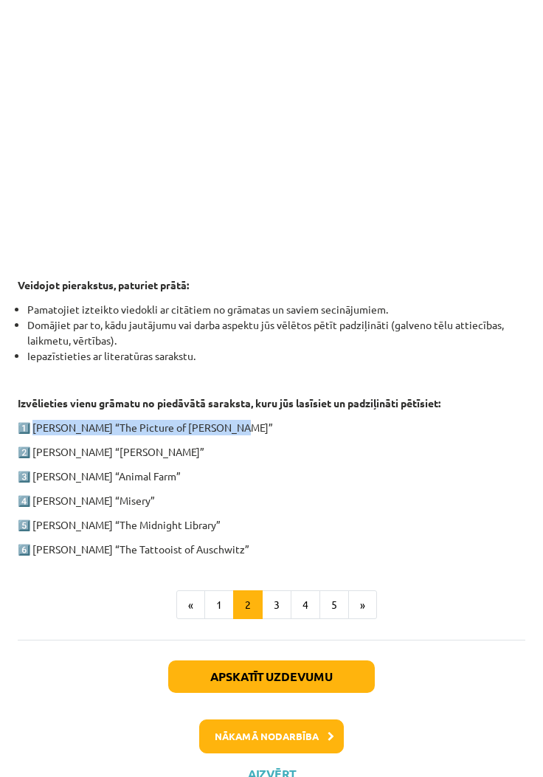
copy p "Oscar Wilde “The Picture of Dorian Gray”"
click at [384, 337] on li "Domājiet par to, kādu jautājumu vai darba aspektu jūs vēlētos pētīt padziļināti…" at bounding box center [276, 332] width 498 height 31
click at [285, 607] on button "3" at bounding box center [277, 605] width 30 height 30
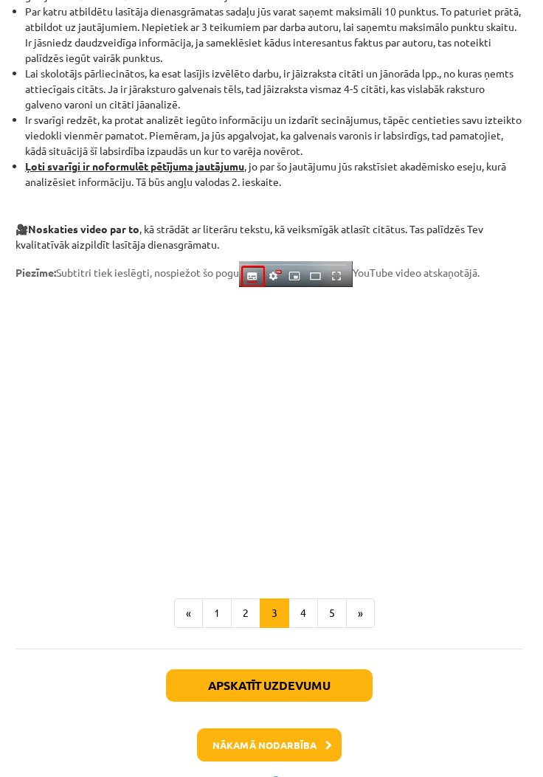
scroll to position [1026, 2]
click at [442, 607] on ul "« 1 2 3 4 5 »" at bounding box center [269, 614] width 508 height 30
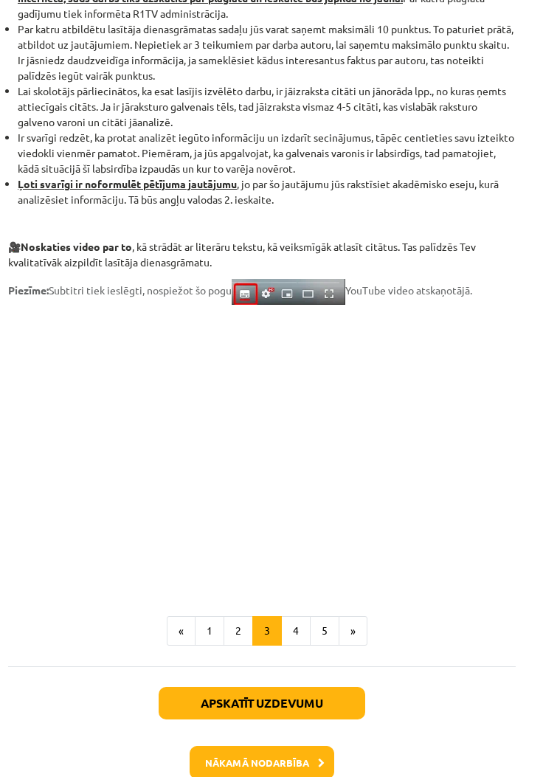
scroll to position [1009, 10]
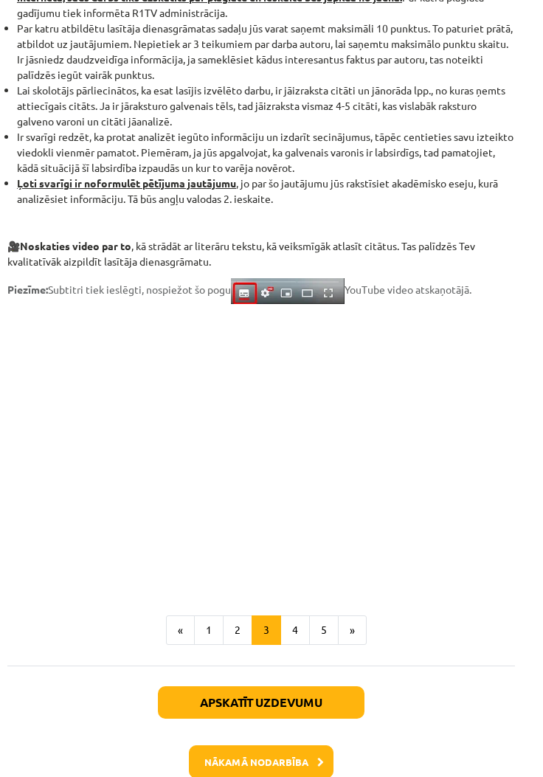
click at [435, 636] on ul "« 1 2 3 4 5 »" at bounding box center [261, 631] width 508 height 30
click at [72, 641] on ul "« 1 2 3 4 5 »" at bounding box center [261, 631] width 508 height 30
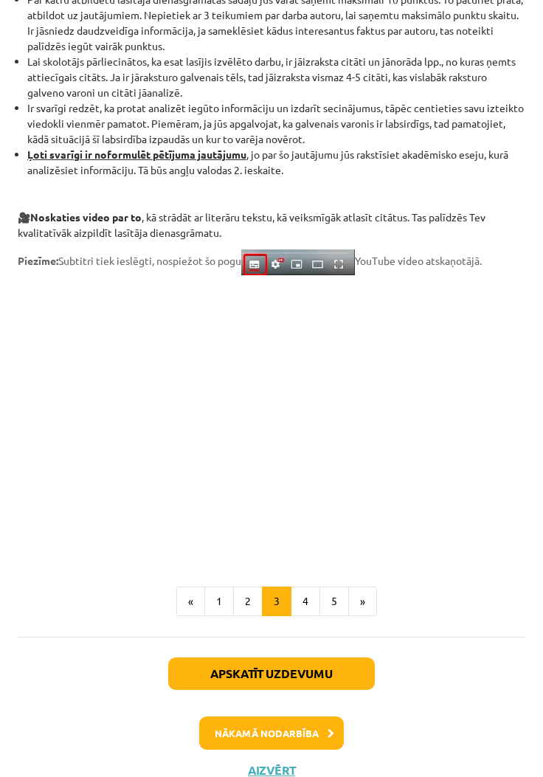
scroll to position [1036, 0]
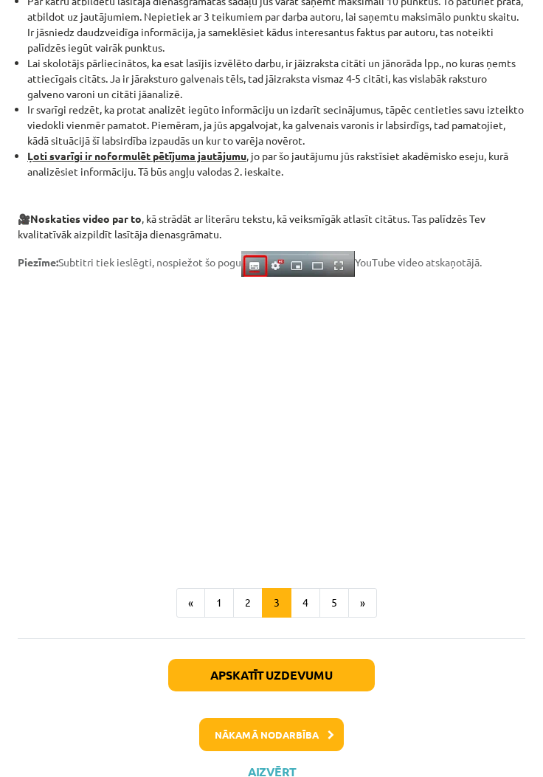
click at [296, 601] on button "4" at bounding box center [306, 603] width 30 height 30
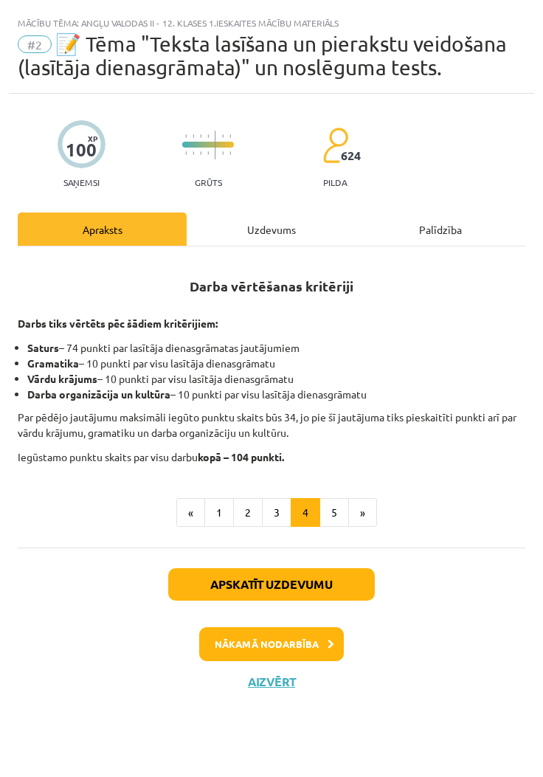
scroll to position [0, 0]
click at [334, 509] on button "5" at bounding box center [335, 513] width 30 height 30
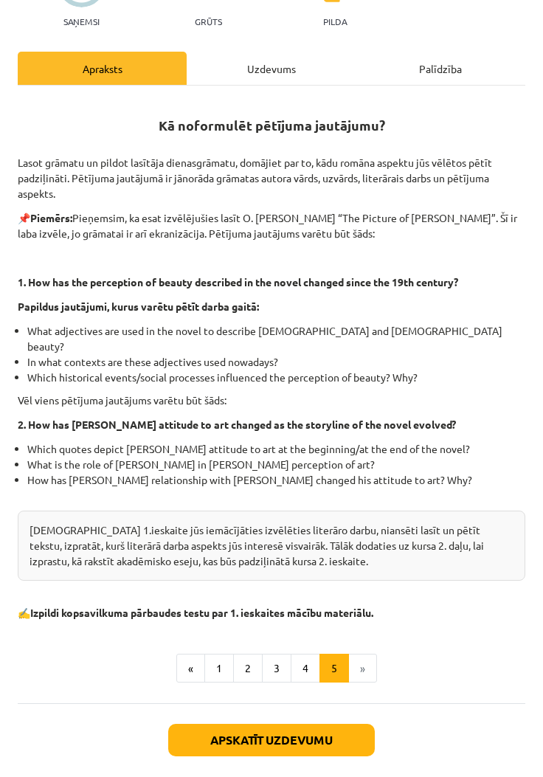
scroll to position [158, 0]
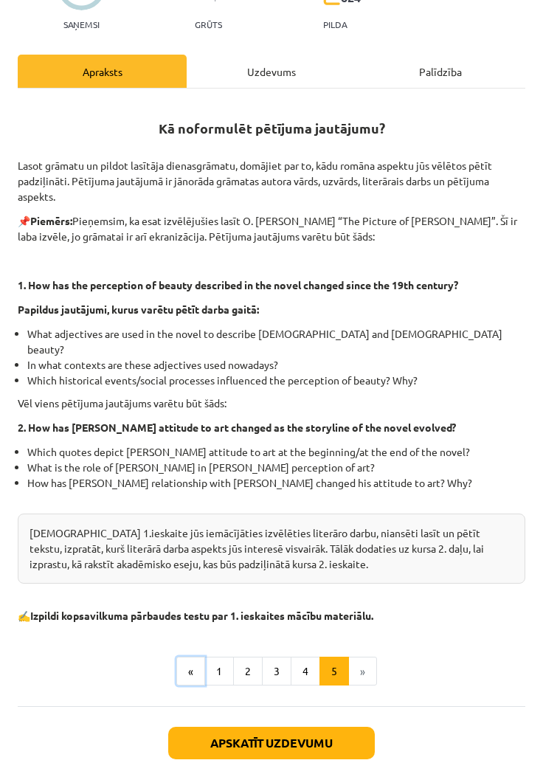
click at [186, 657] on button "«" at bounding box center [190, 672] width 29 height 30
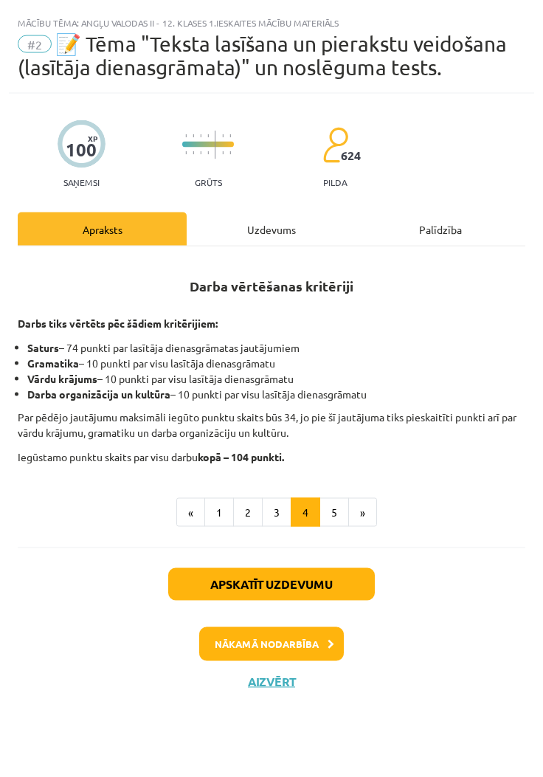
click at [257, 675] on button "Aizvērt" at bounding box center [272, 682] width 56 height 15
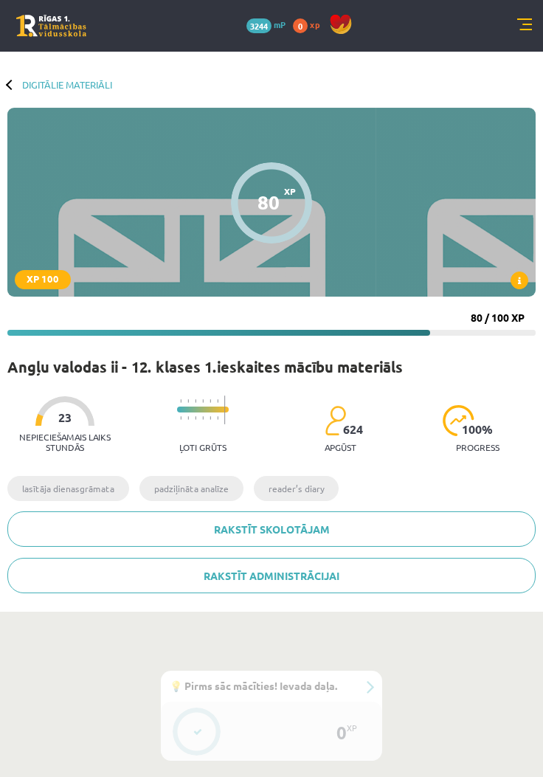
click at [32, 89] on link "Digitālie materiāli" at bounding box center [67, 84] width 90 height 11
